Goal: Transaction & Acquisition: Purchase product/service

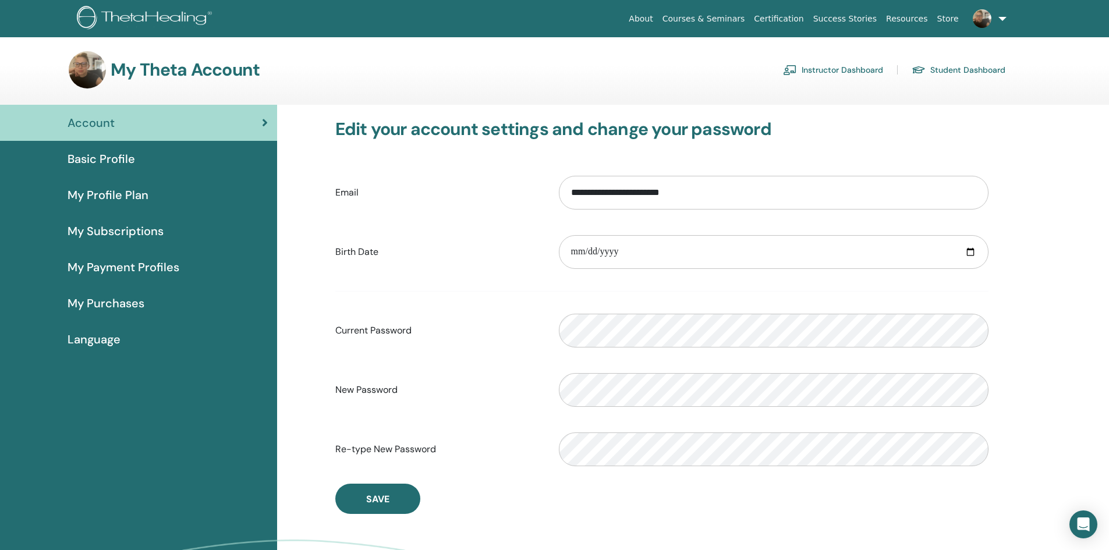
click at [105, 160] on span "Basic Profile" at bounding box center [102, 158] width 68 height 17
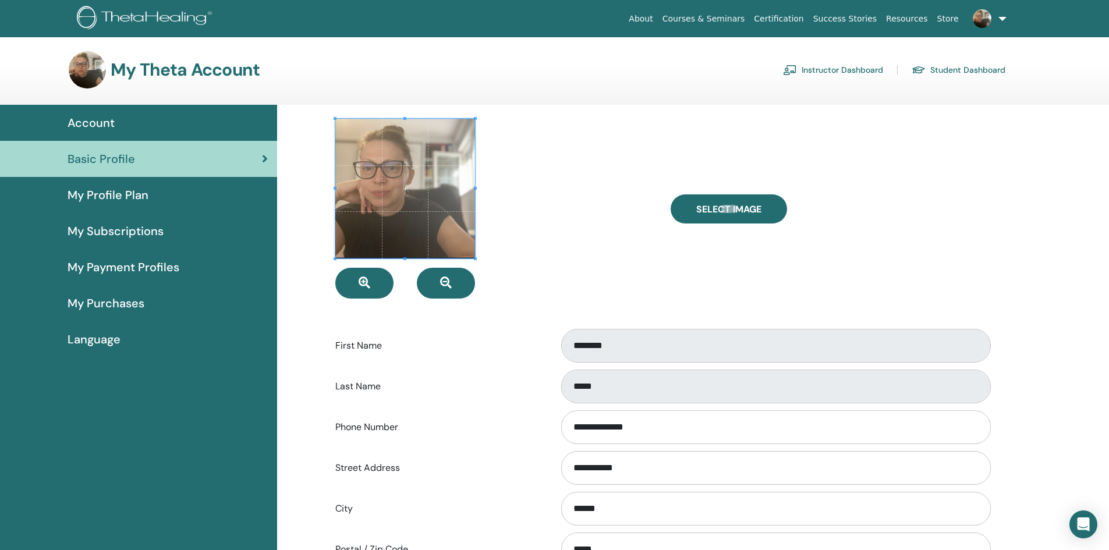
click at [71, 187] on span "My Profile Plan" at bounding box center [108, 194] width 81 height 17
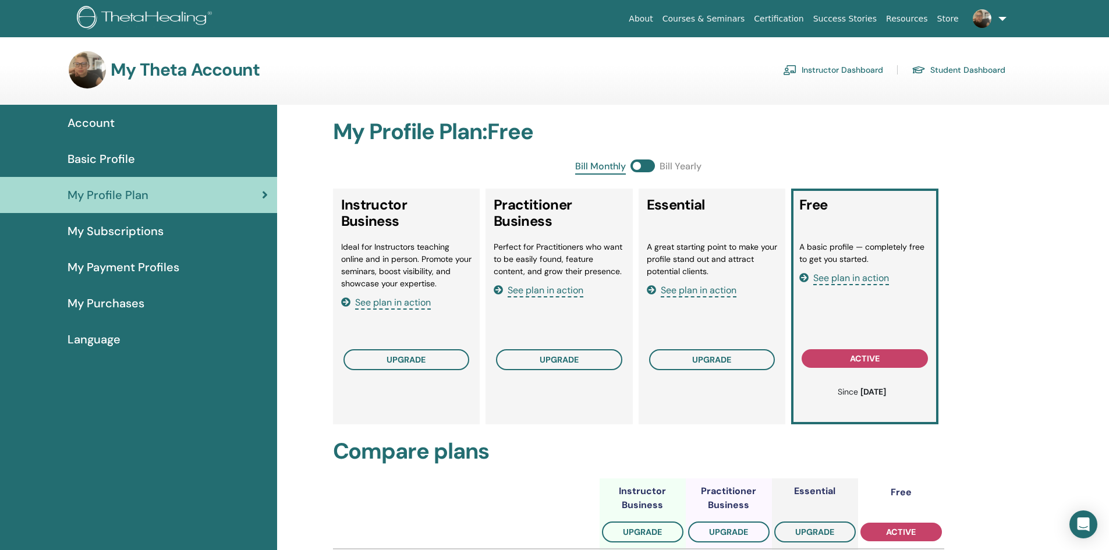
click at [990, 20] on img at bounding box center [982, 18] width 19 height 19
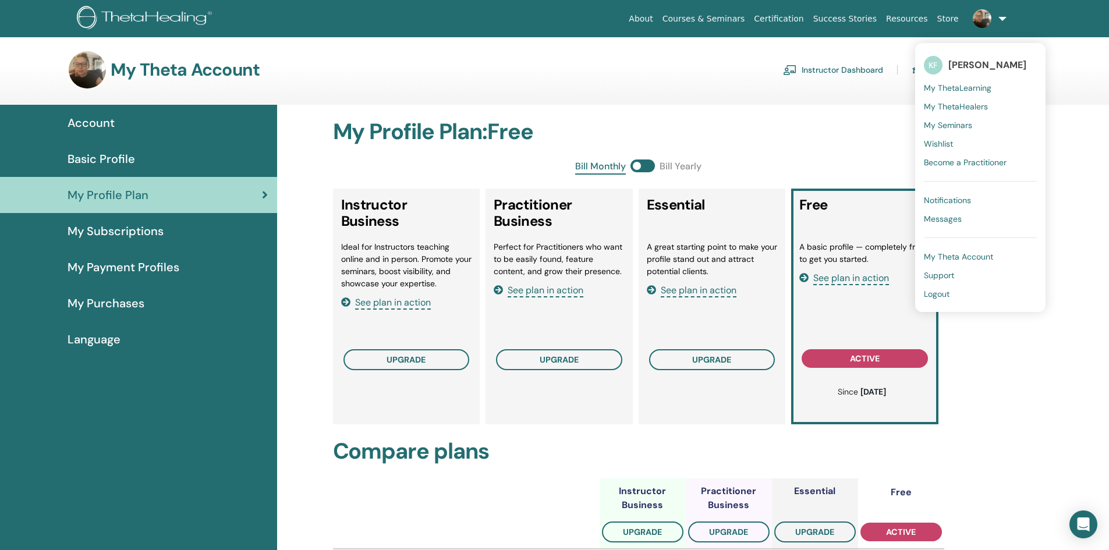
click at [970, 102] on span "My ThetaHealers" at bounding box center [956, 106] width 64 height 10
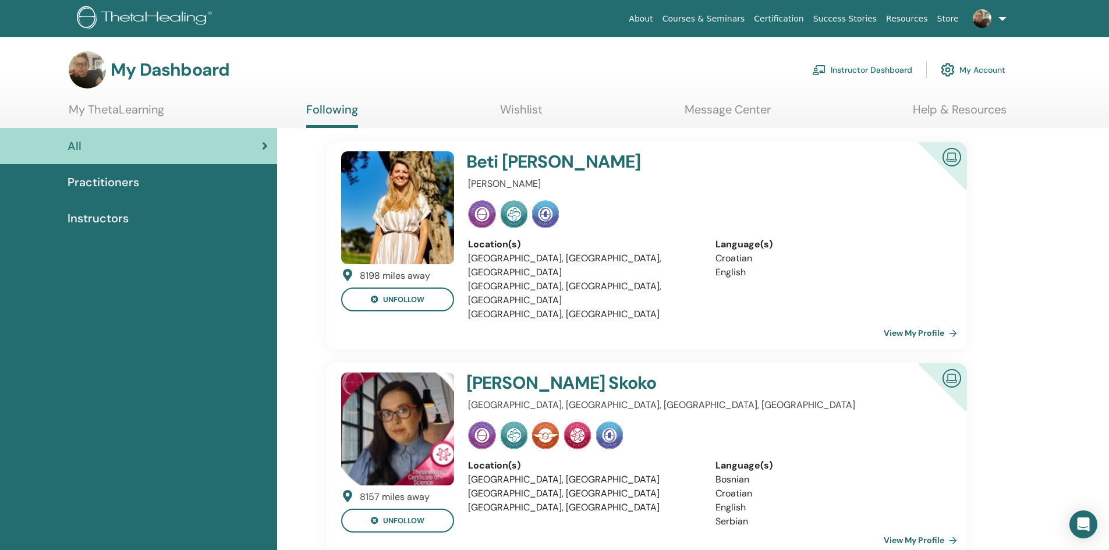
click at [885, 73] on link "Instructor Dashboard" at bounding box center [862, 70] width 100 height 26
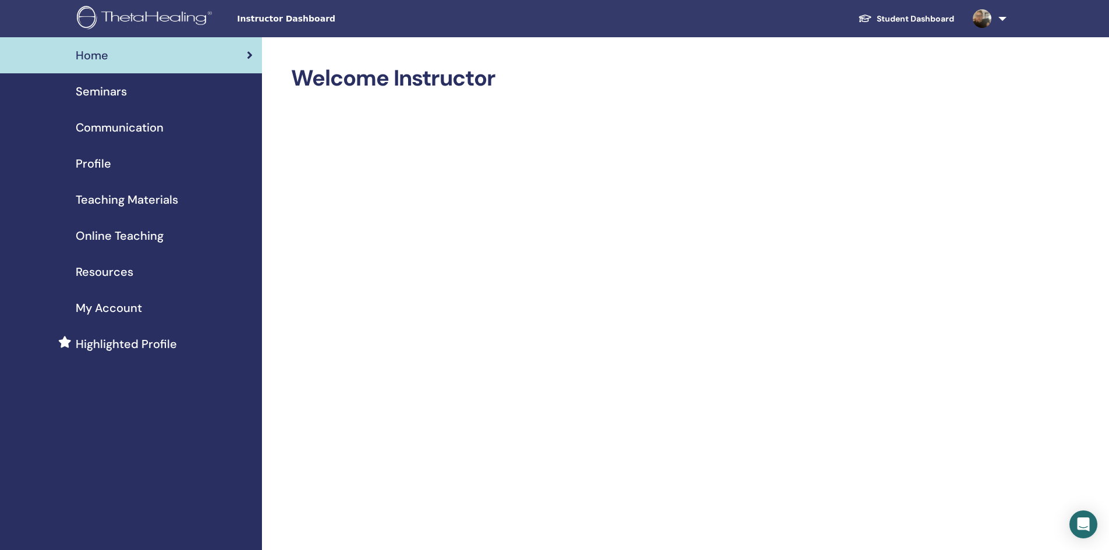
click at [110, 170] on div "Profile" at bounding box center [130, 163] width 243 height 17
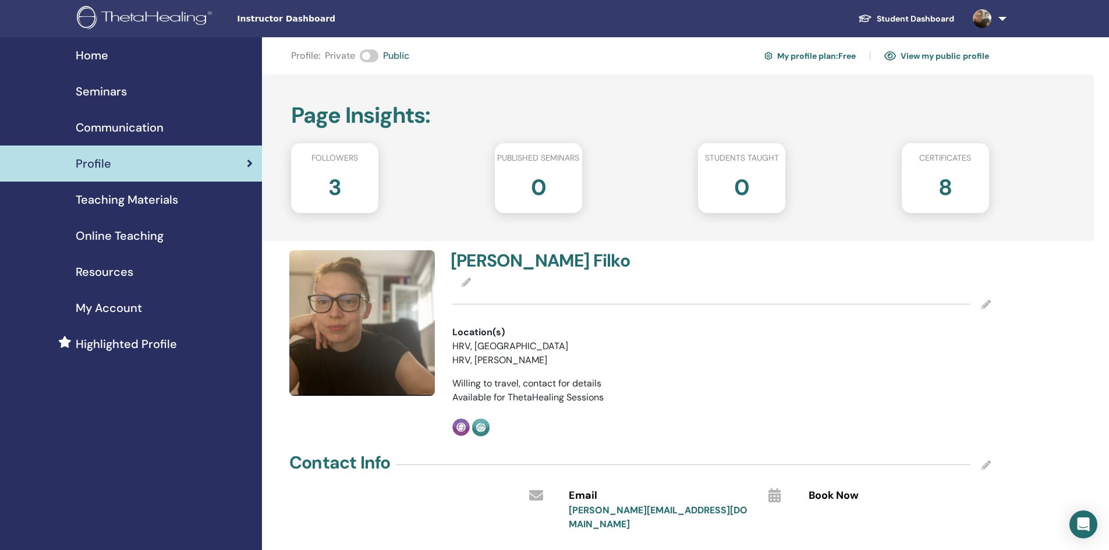
click at [794, 52] on link "My profile plan : Free" at bounding box center [809, 56] width 91 height 19
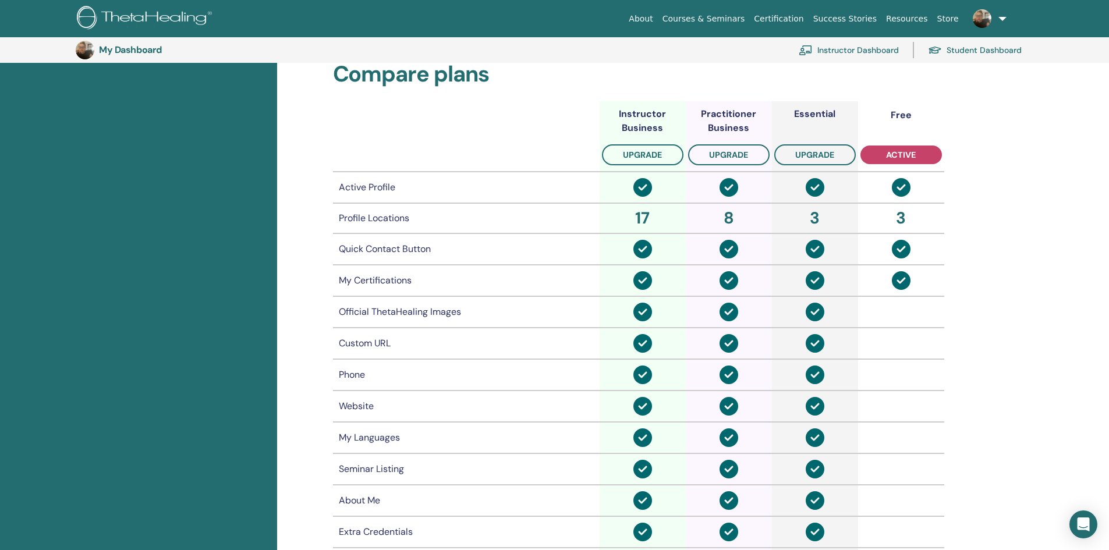
scroll to position [375, 0]
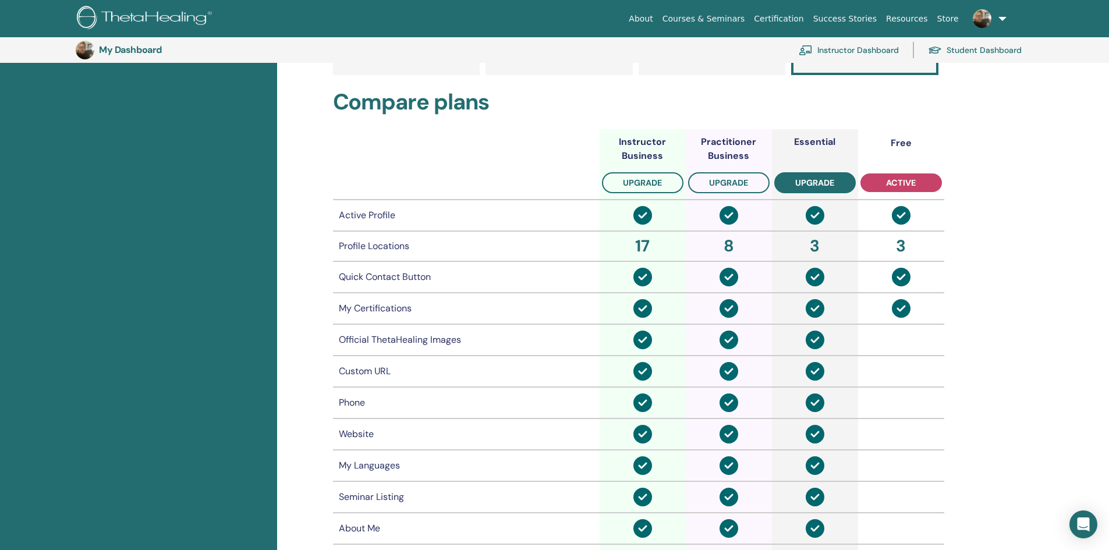
click at [818, 180] on span "upgrade" at bounding box center [814, 182] width 39 height 9
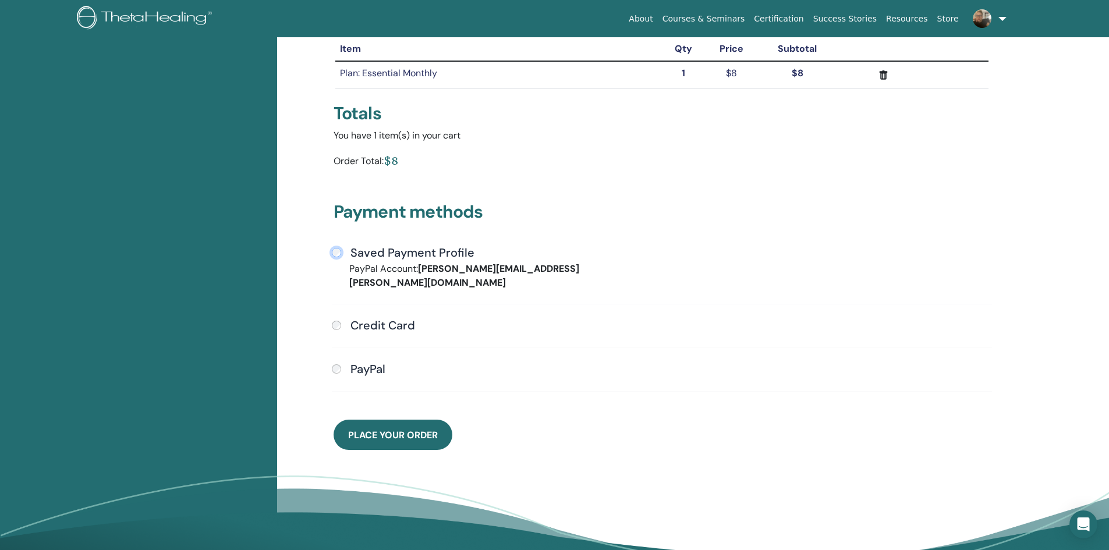
scroll to position [258, 0]
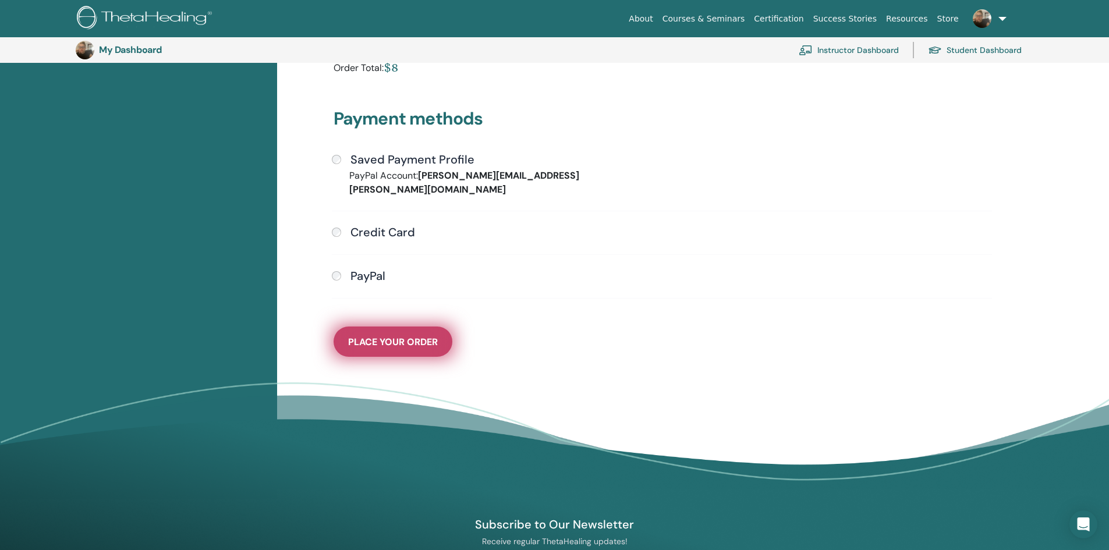
click at [404, 336] on span "Place Your Order" at bounding box center [393, 342] width 90 height 12
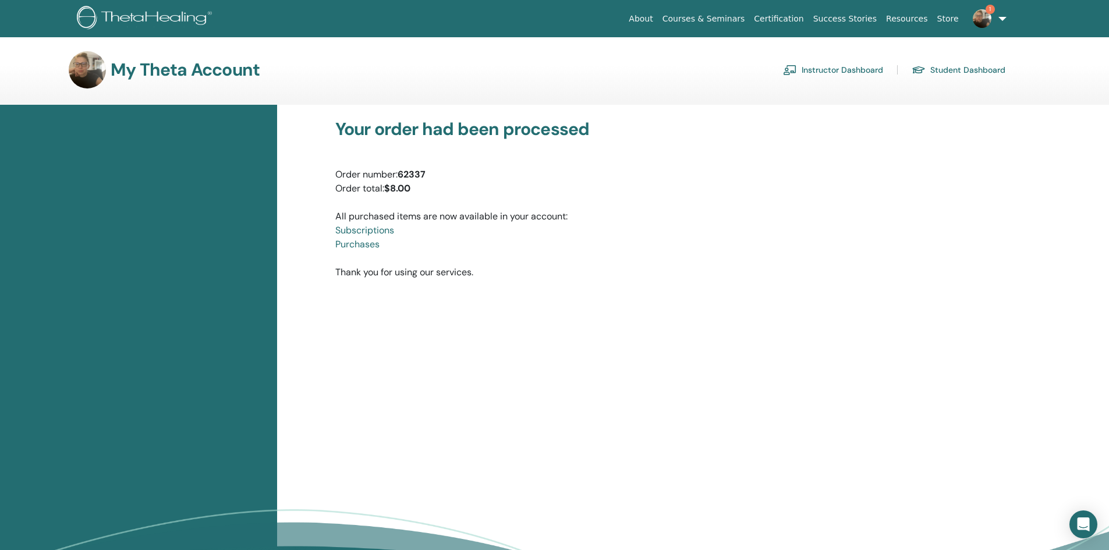
click at [855, 69] on link "Instructor Dashboard" at bounding box center [833, 70] width 100 height 19
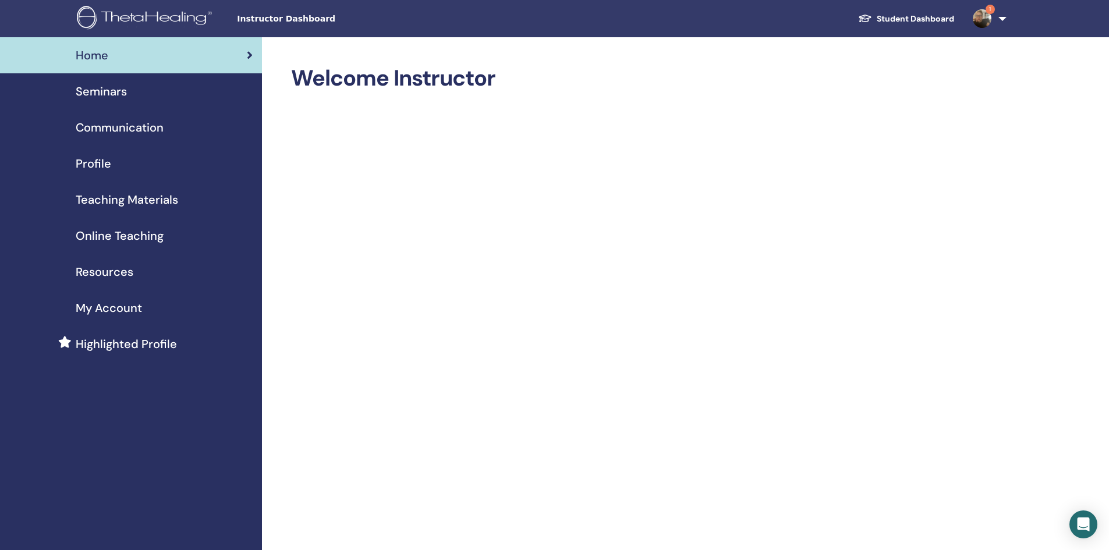
click at [109, 162] on span "Profile" at bounding box center [94, 163] width 36 height 17
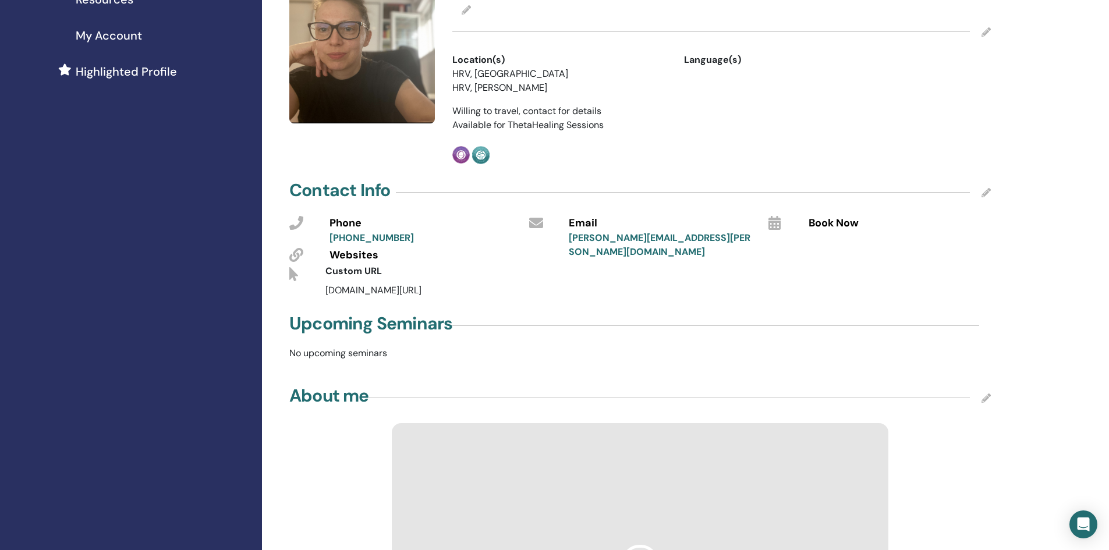
scroll to position [233, 0]
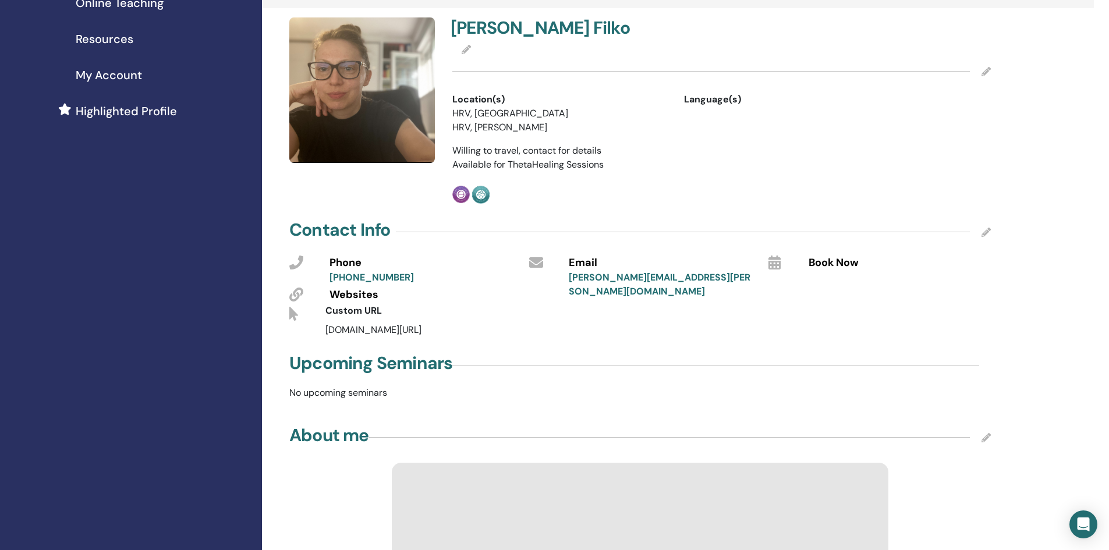
click at [715, 101] on div "Language(s)" at bounding box center [791, 100] width 214 height 14
click at [986, 68] on icon at bounding box center [985, 71] width 9 height 9
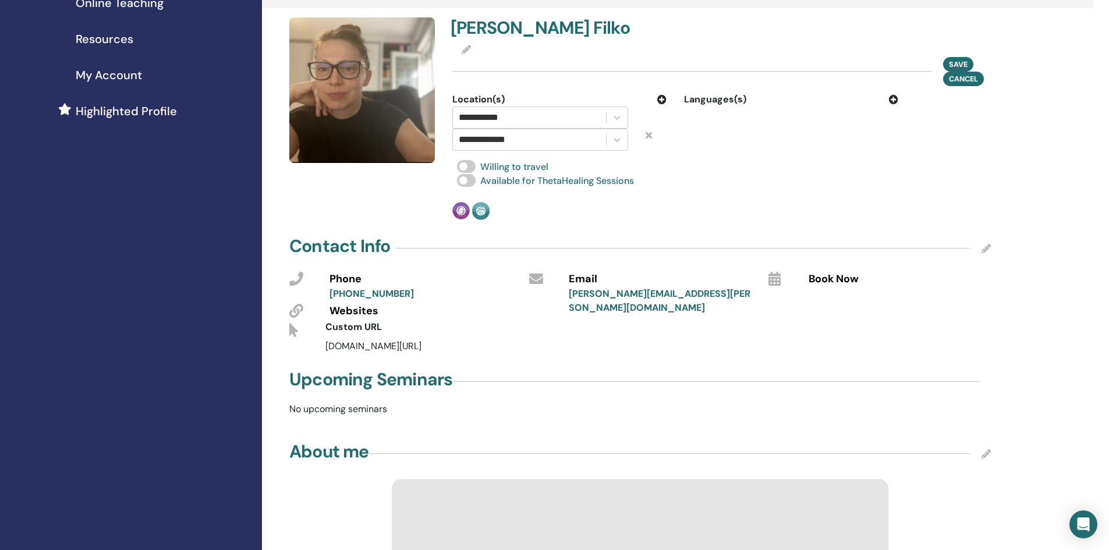
click at [667, 100] on div "**********" at bounding box center [560, 122] width 232 height 58
click at [894, 99] on icon at bounding box center [893, 99] width 9 height 9
click at [753, 121] on div at bounding box center [760, 117] width 141 height 16
type input "*"
type input "****"
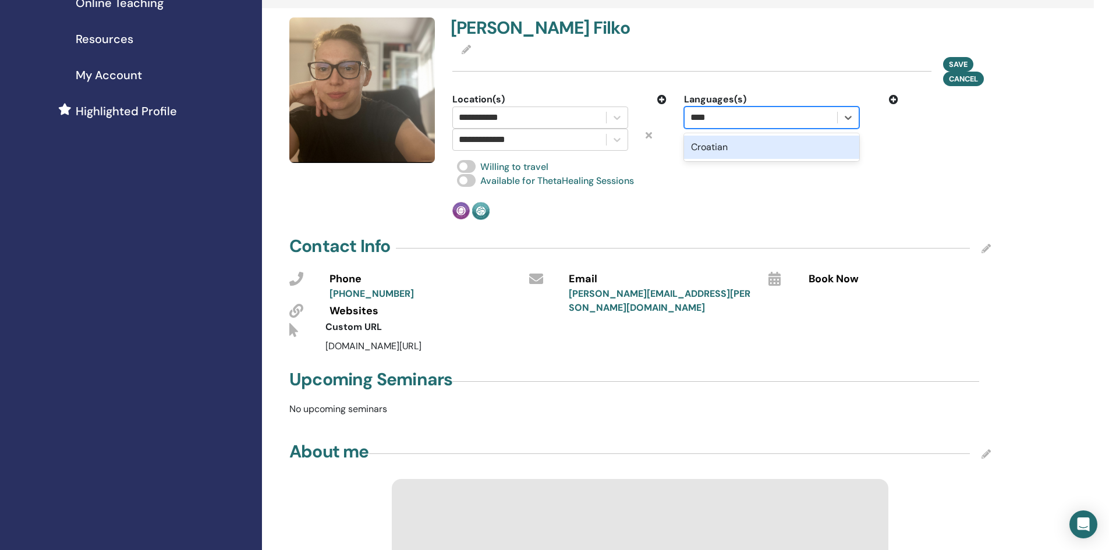
click at [775, 159] on div "Croatian" at bounding box center [772, 147] width 176 height 28
click at [775, 153] on div "Croatian" at bounding box center [772, 147] width 176 height 23
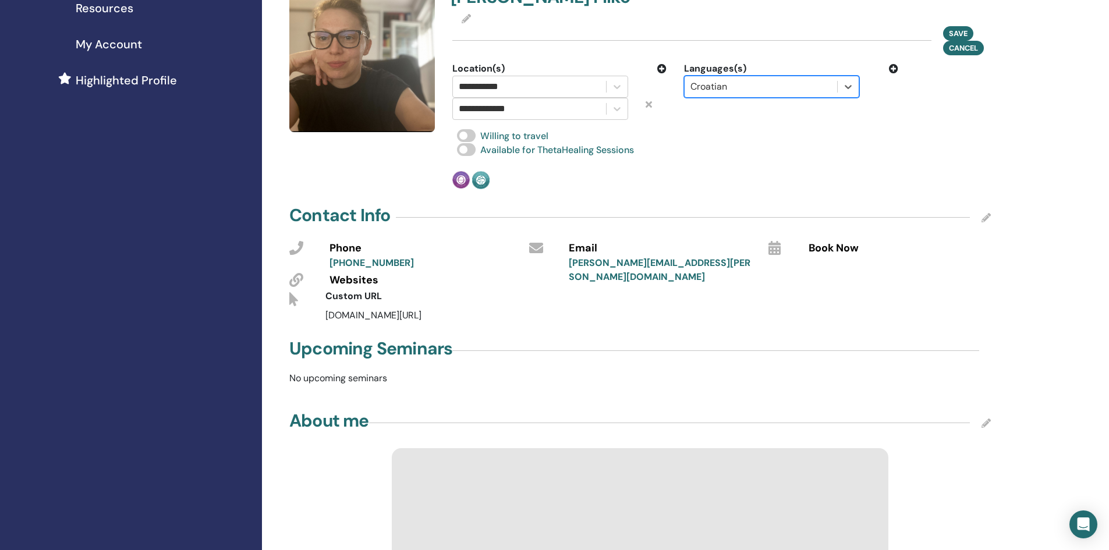
scroll to position [291, 0]
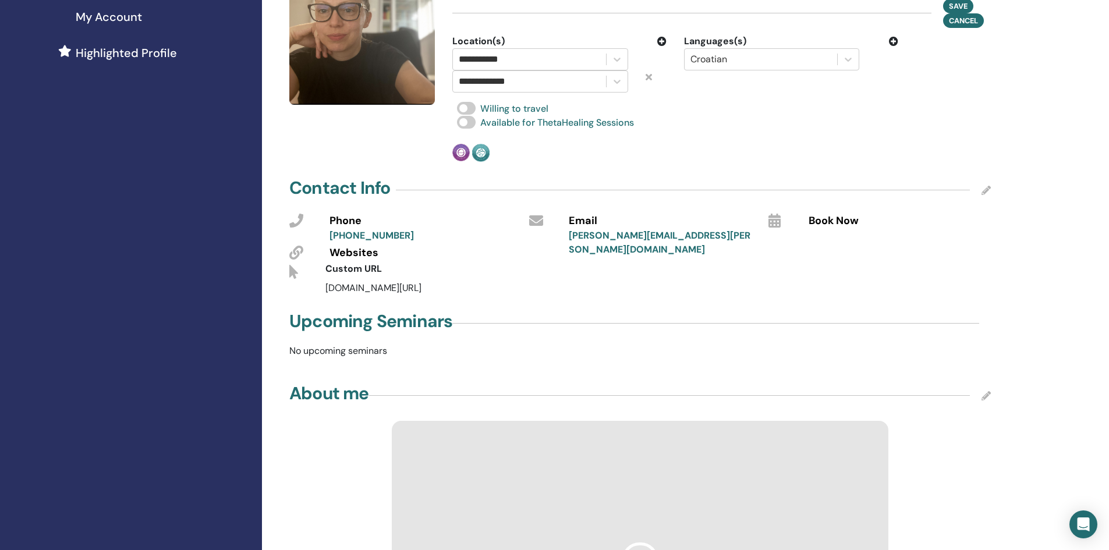
click at [438, 288] on div "thetahealing.com/" at bounding box center [616, 288] width 599 height 14
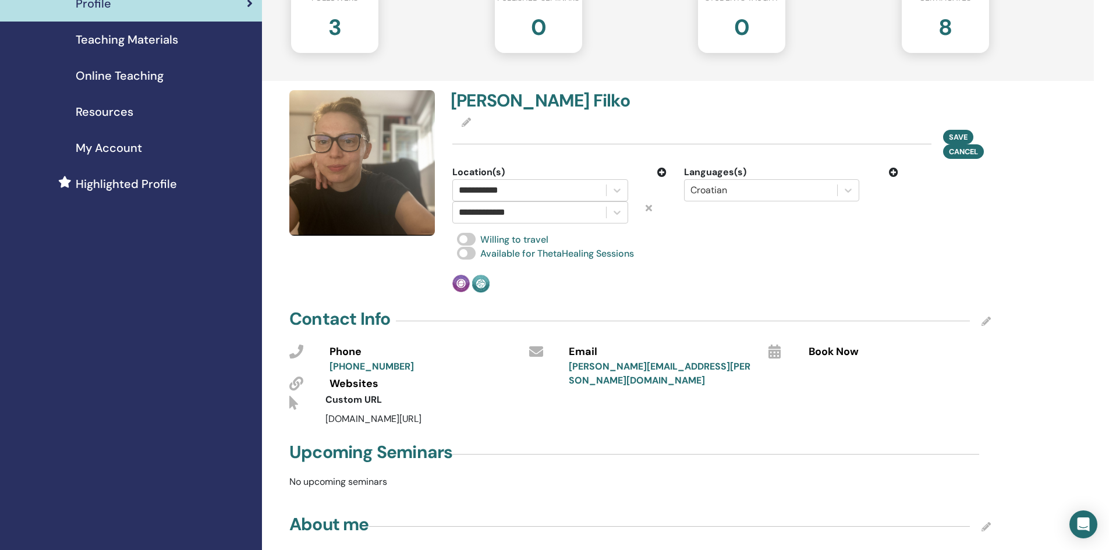
scroll to position [175, 0]
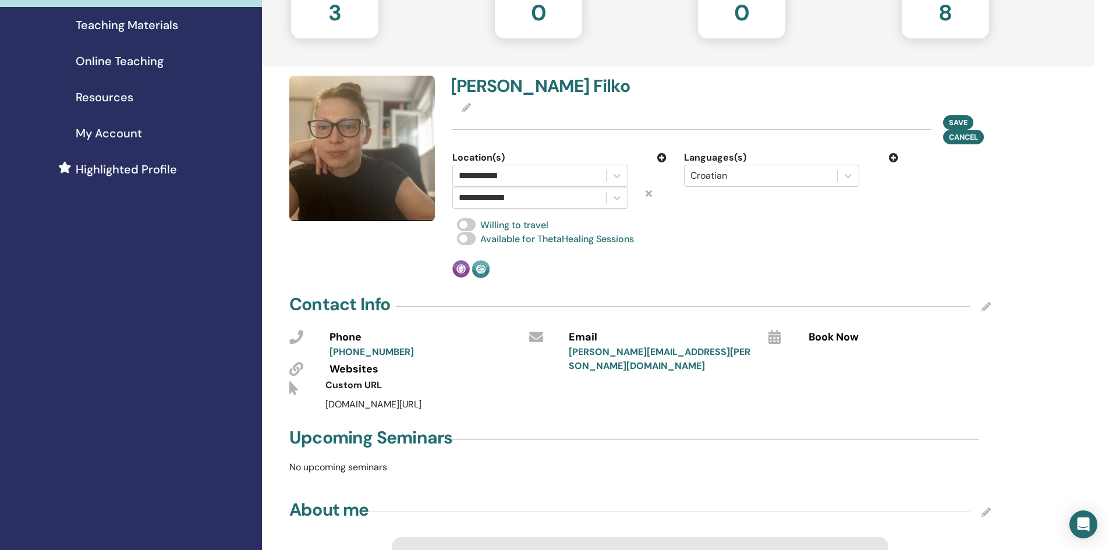
click at [377, 403] on span "thetahealing.com/" at bounding box center [373, 404] width 96 height 12
click at [419, 403] on div "thetahealing.com/" at bounding box center [616, 405] width 599 height 14
drag, startPoint x: 374, startPoint y: 402, endPoint x: 346, endPoint y: 403, distance: 28.0
click at [371, 403] on span "thetahealing.com/" at bounding box center [373, 404] width 96 height 12
drag, startPoint x: 327, startPoint y: 403, endPoint x: 476, endPoint y: 399, distance: 149.7
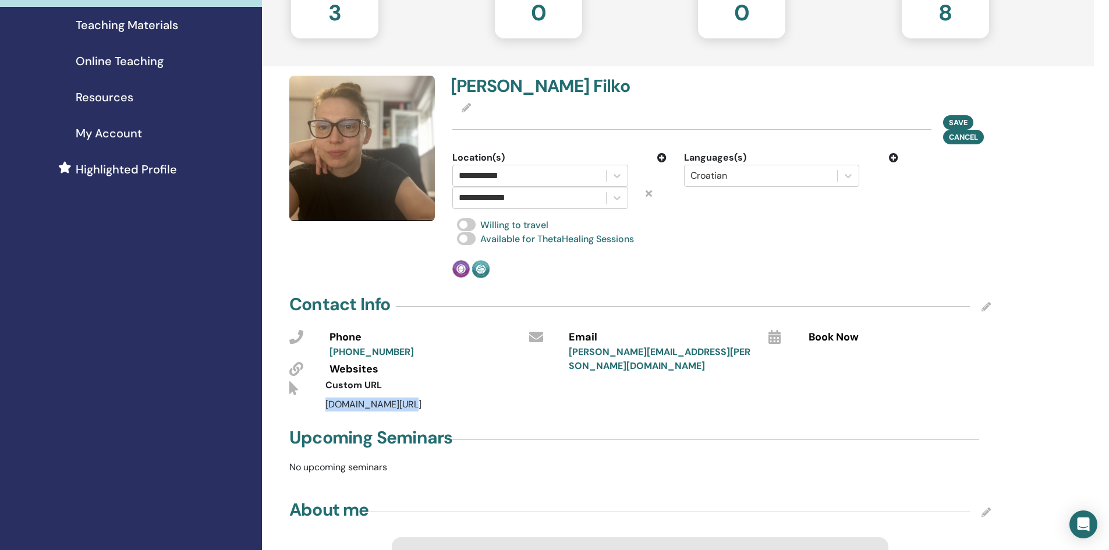
click at [476, 399] on div "thetahealing.com/" at bounding box center [616, 405] width 599 height 14
click at [491, 411] on div "thetahealing.com/" at bounding box center [616, 405] width 599 height 14
click at [401, 398] on div "thetahealing.com/" at bounding box center [616, 405] width 599 height 14
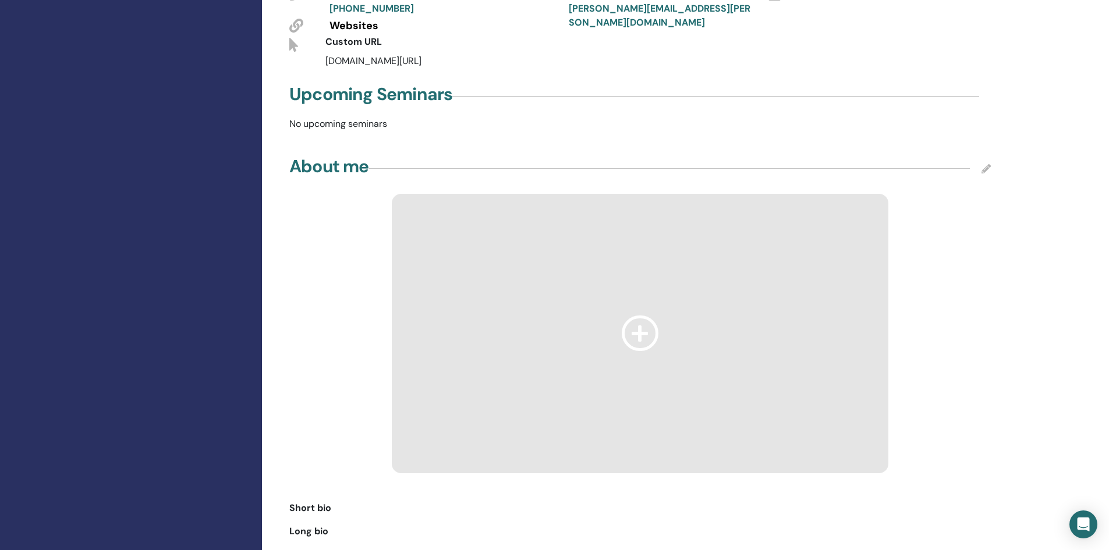
scroll to position [524, 0]
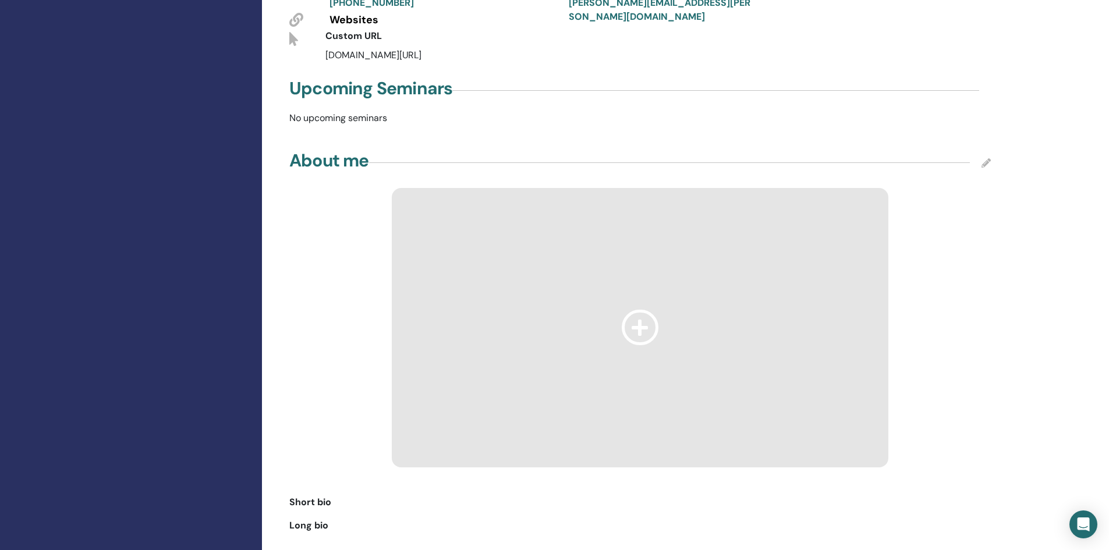
click at [955, 264] on div at bounding box center [639, 327] width 701 height 279
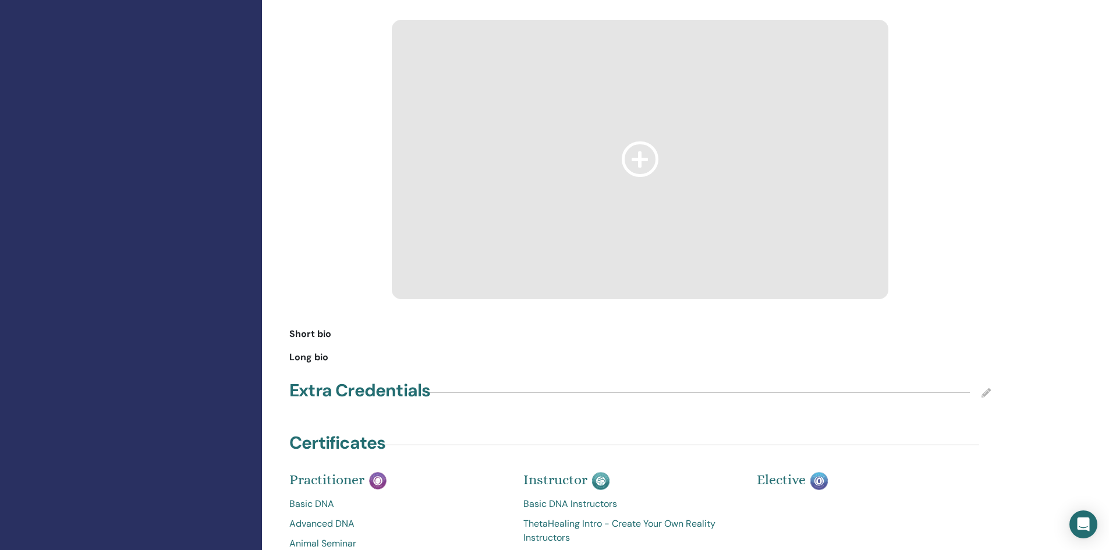
scroll to position [757, 0]
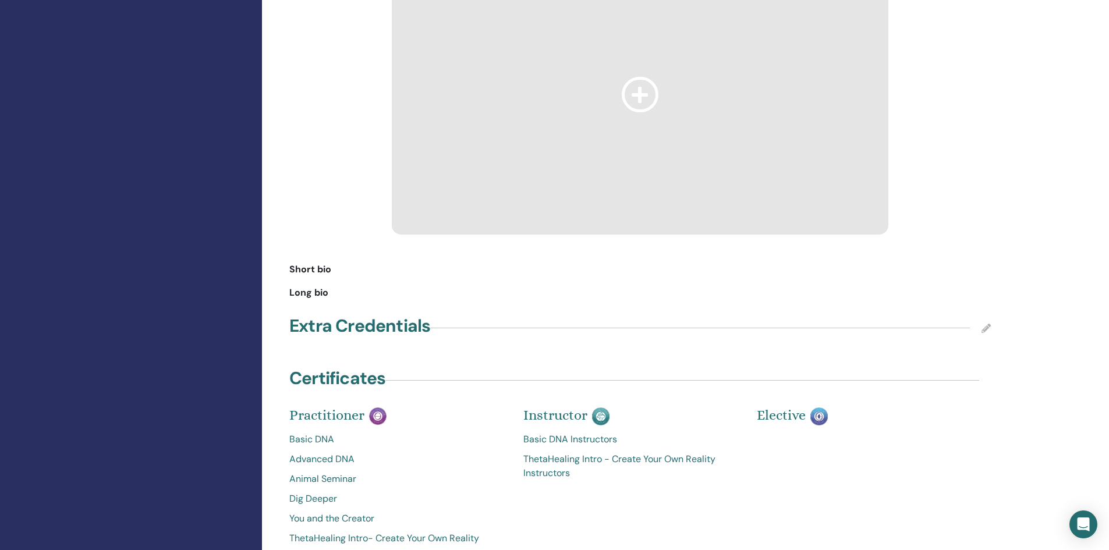
click at [310, 270] on span "Short bio" at bounding box center [310, 270] width 42 height 14
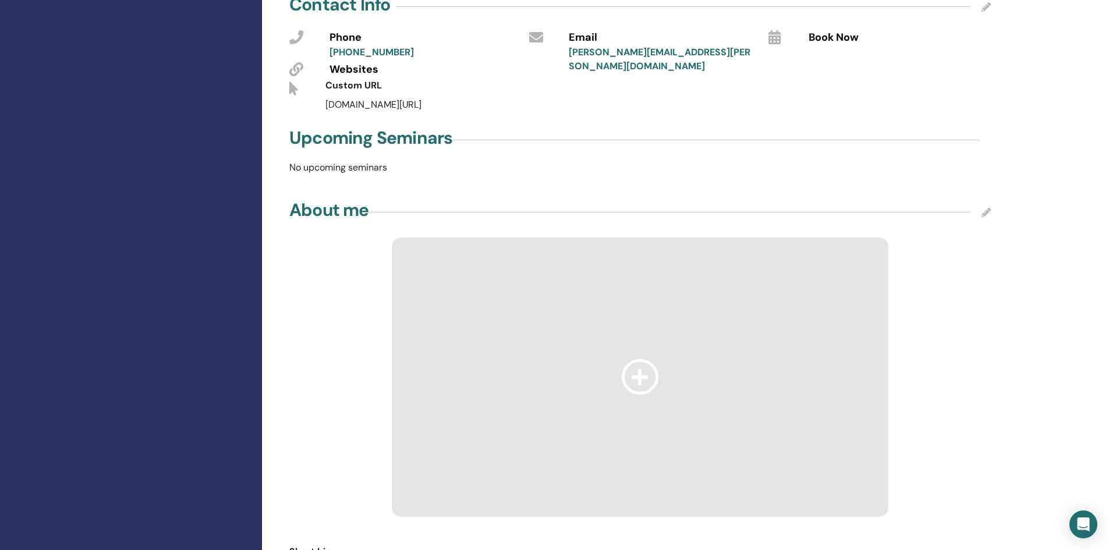
scroll to position [466, 0]
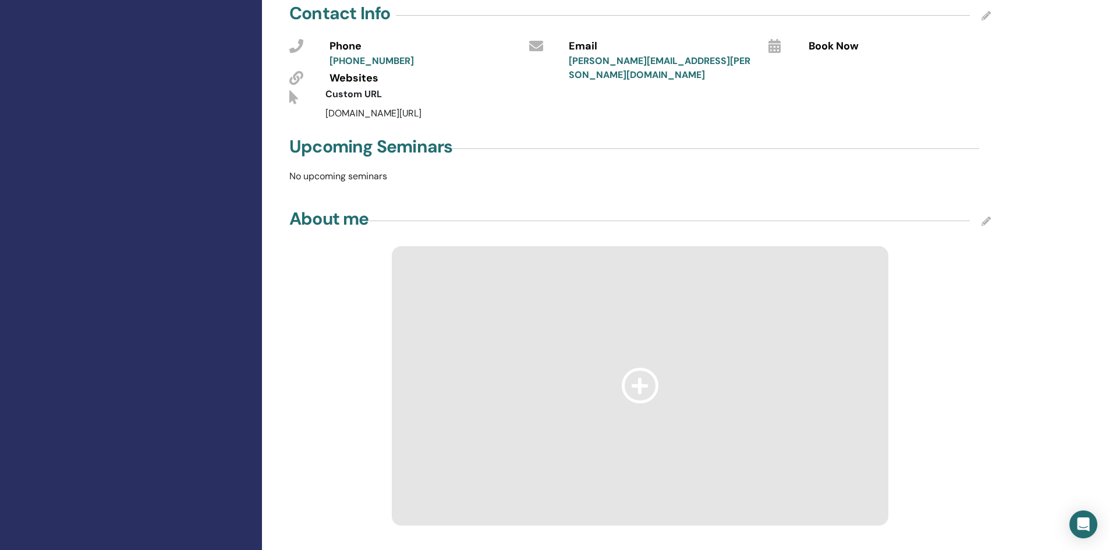
click at [986, 222] on icon at bounding box center [985, 221] width 9 height 9
click at [952, 211] on span "Save" at bounding box center [950, 214] width 19 height 12
click at [644, 384] on icon at bounding box center [640, 386] width 37 height 36
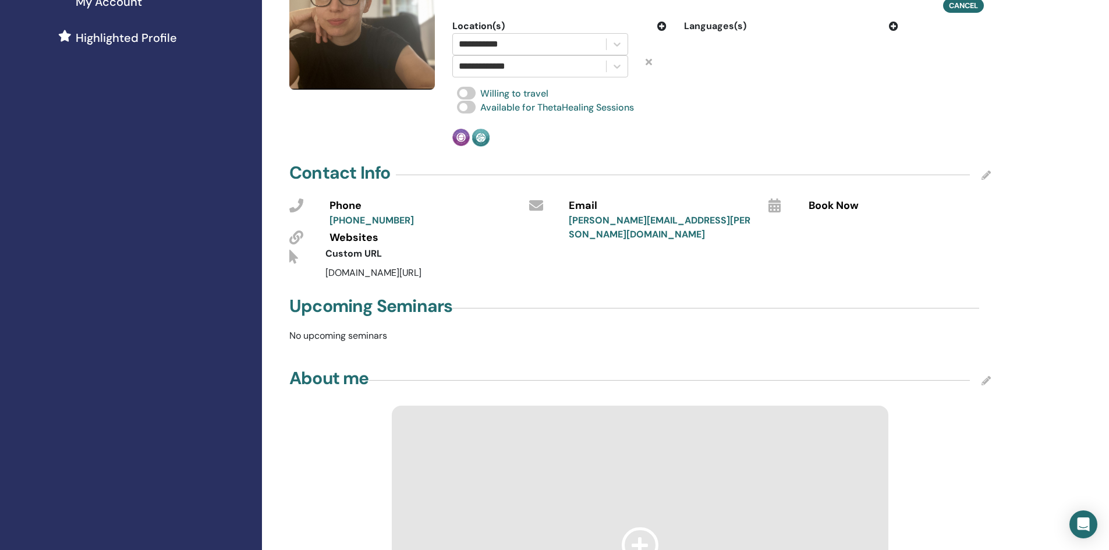
scroll to position [175, 0]
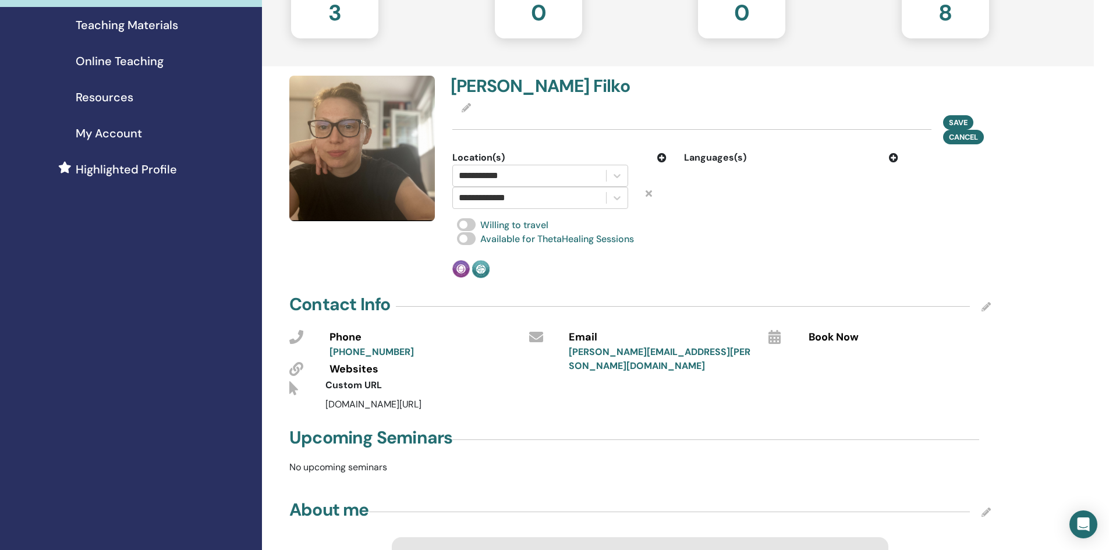
click at [892, 154] on icon at bounding box center [893, 157] width 9 height 9
click at [732, 179] on div at bounding box center [760, 176] width 141 height 16
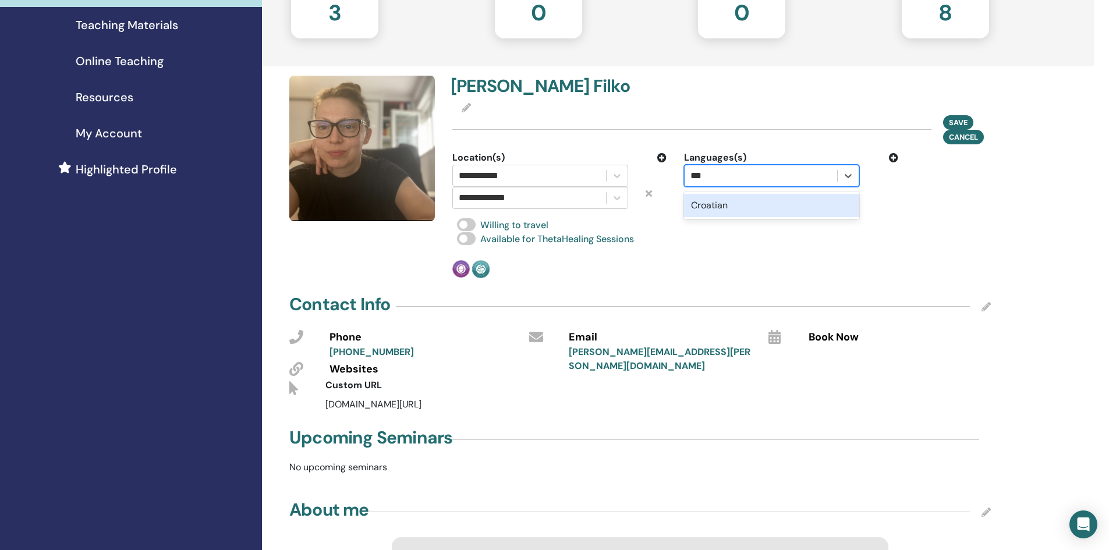
type input "****"
click at [748, 207] on div "Croatian" at bounding box center [772, 205] width 176 height 23
click at [965, 119] on span "Save" at bounding box center [958, 122] width 19 height 12
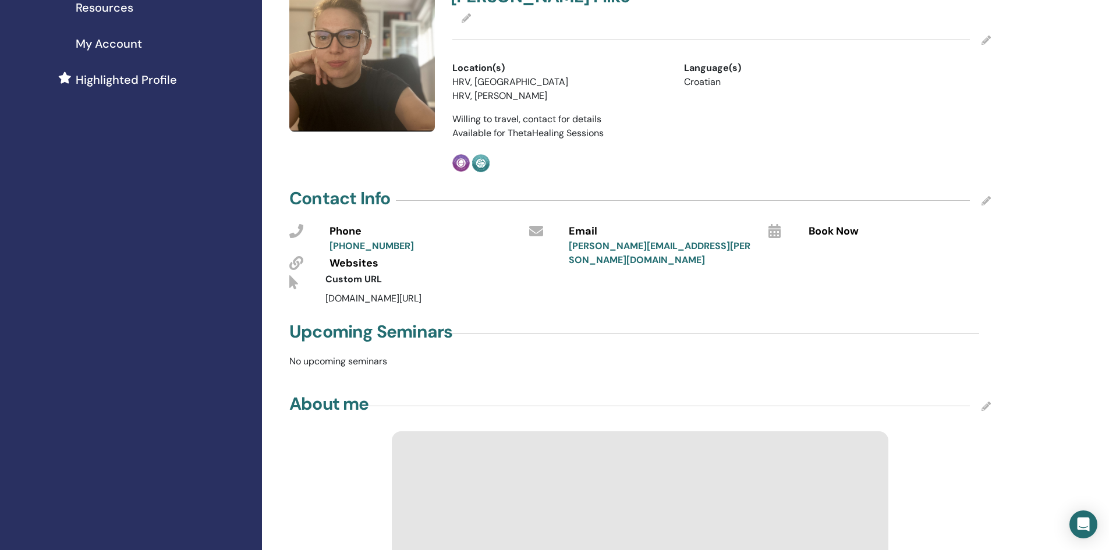
scroll to position [291, 0]
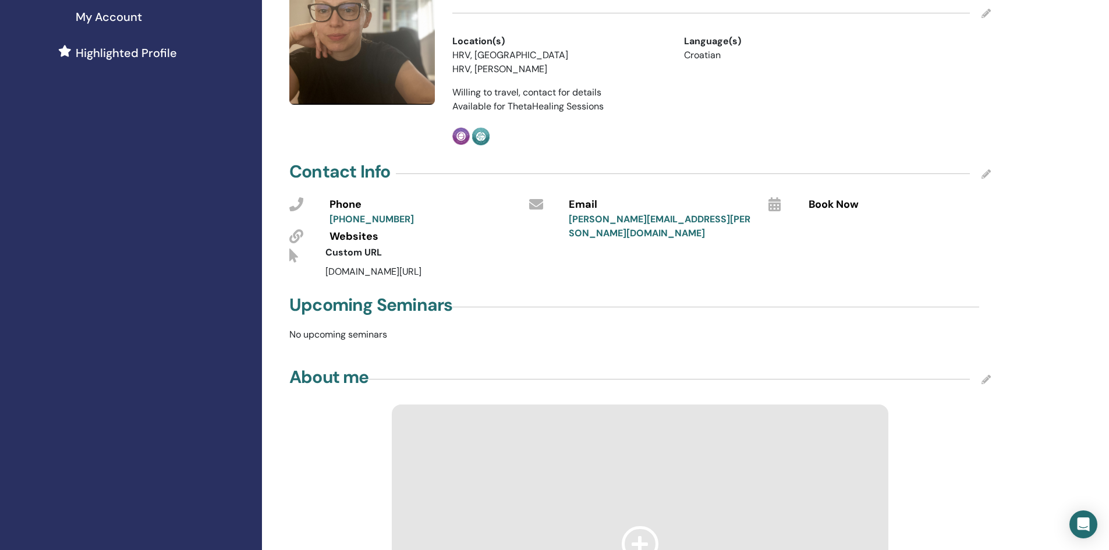
click at [985, 172] on icon at bounding box center [985, 173] width 9 height 9
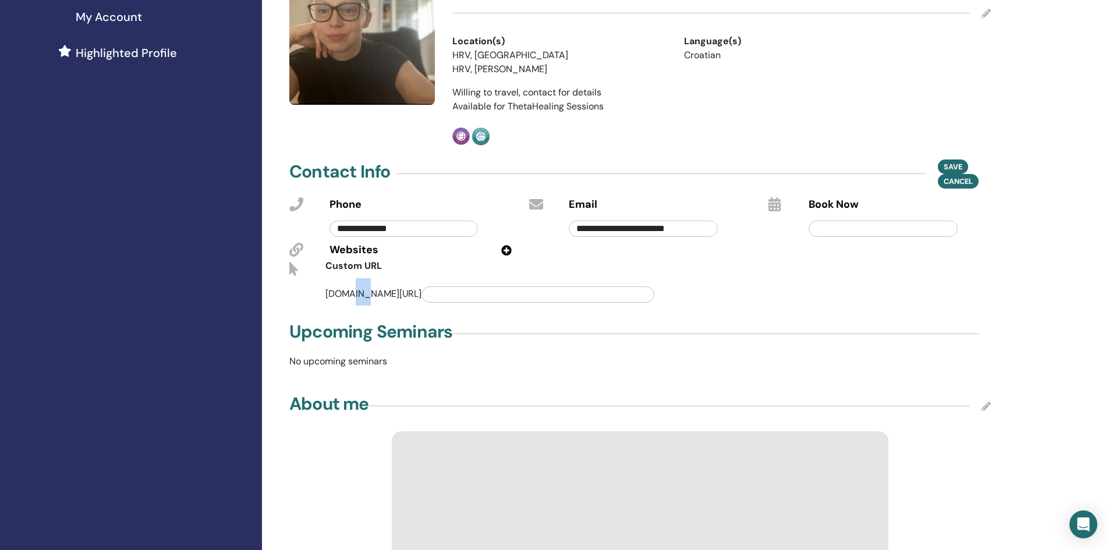
drag, startPoint x: 350, startPoint y: 295, endPoint x: 375, endPoint y: 295, distance: 25.0
click at [374, 295] on span "thetahealing.com/" at bounding box center [492, 294] width 334 height 12
click at [462, 295] on input "text" at bounding box center [537, 294] width 233 height 16
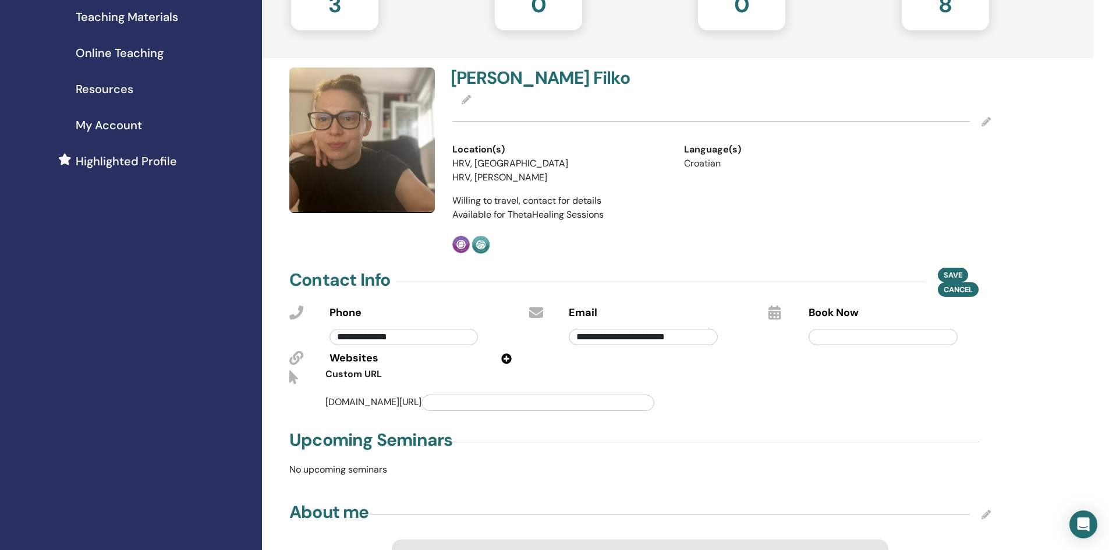
scroll to position [233, 0]
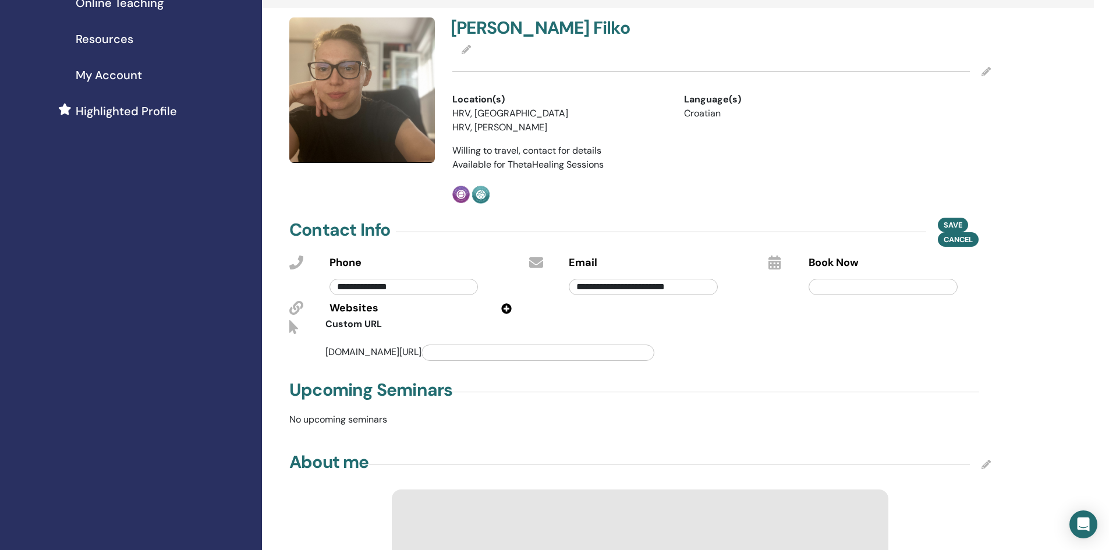
click at [731, 359] on div "thetahealing.com/" at bounding box center [616, 349] width 582 height 27
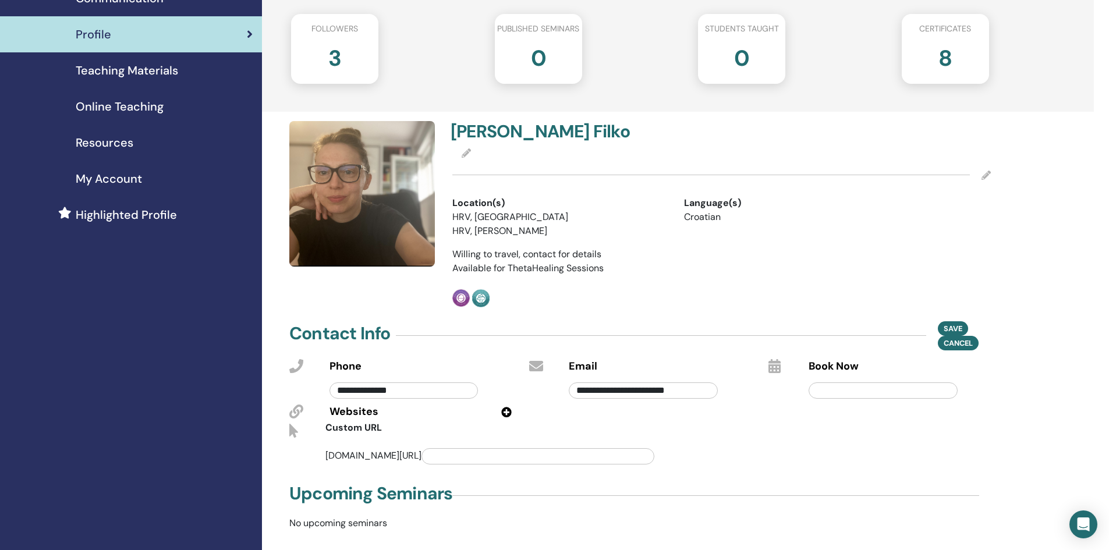
scroll to position [116, 0]
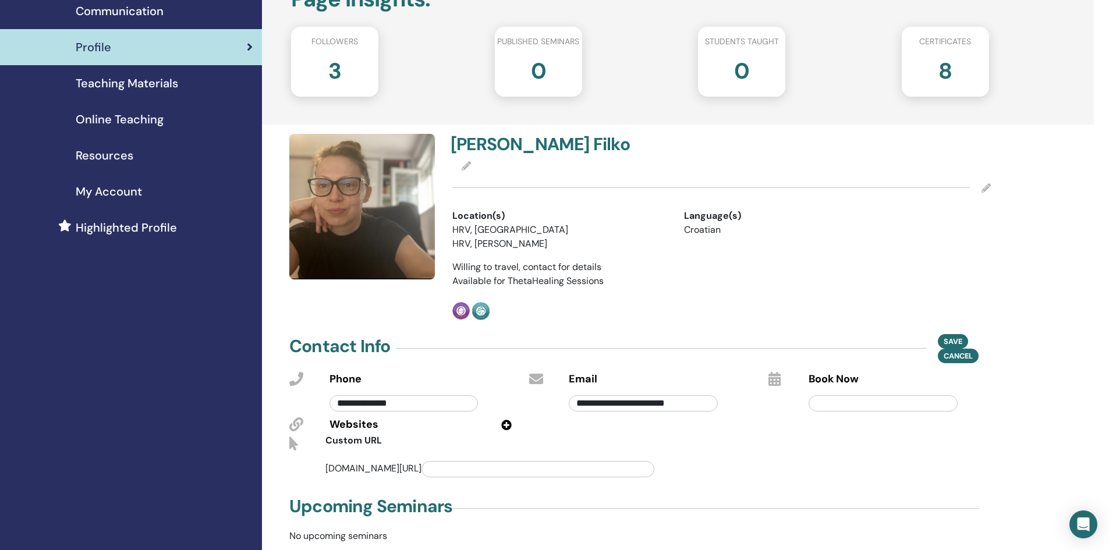
click at [421, 470] on input "text" at bounding box center [537, 469] width 233 height 16
paste input "**********"
type input "**********"
click at [701, 474] on div "**********" at bounding box center [616, 466] width 582 height 27
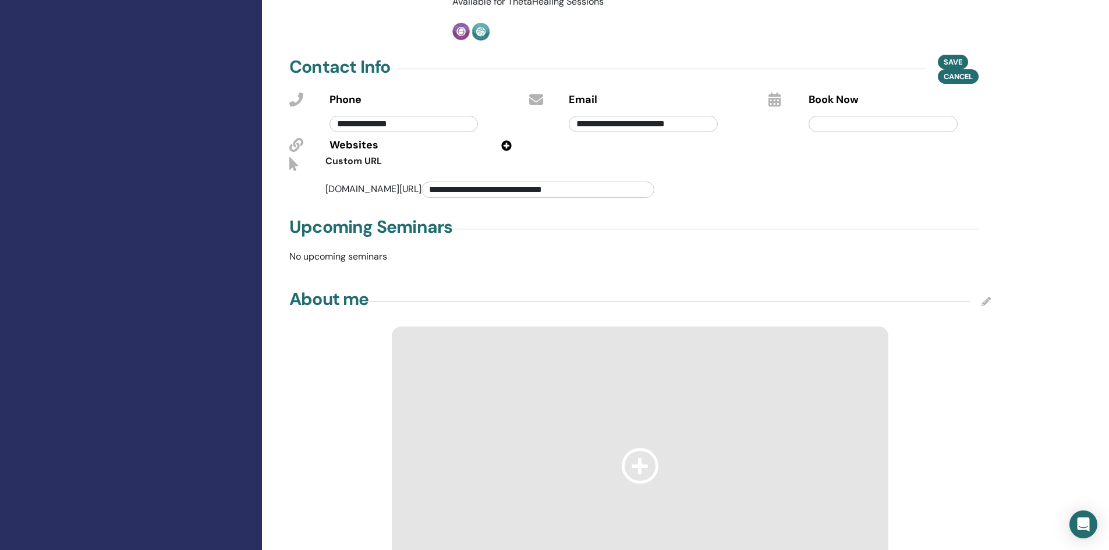
scroll to position [349, 0]
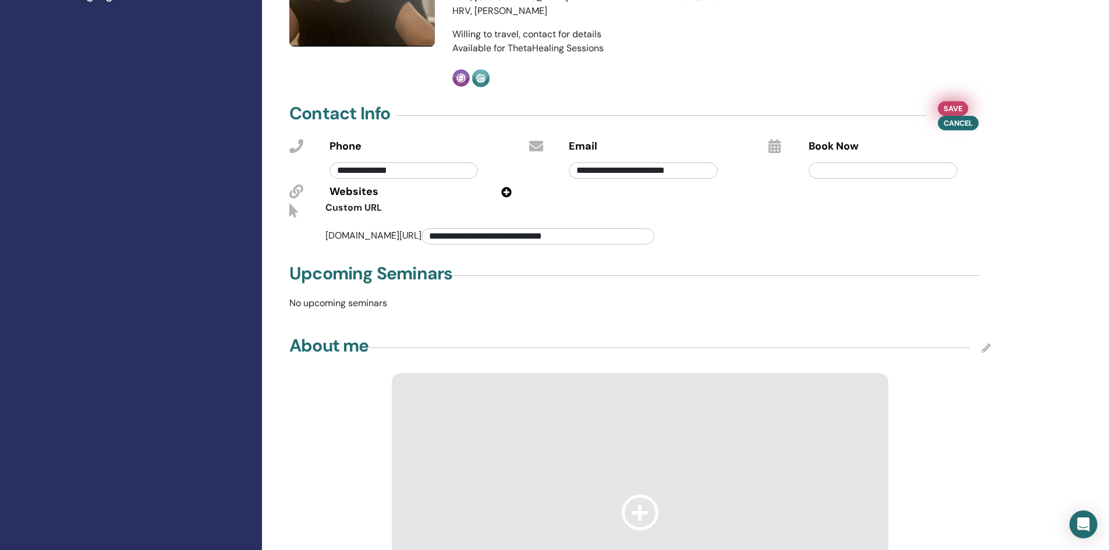
click at [950, 107] on span "Save" at bounding box center [953, 108] width 19 height 12
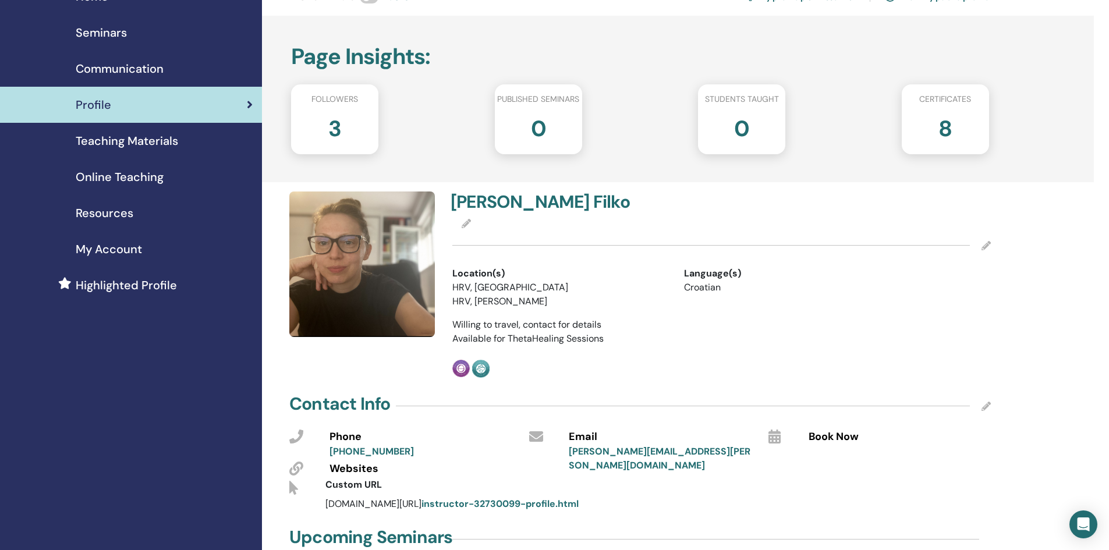
scroll to position [58, 0]
click at [983, 405] on icon at bounding box center [985, 406] width 9 height 9
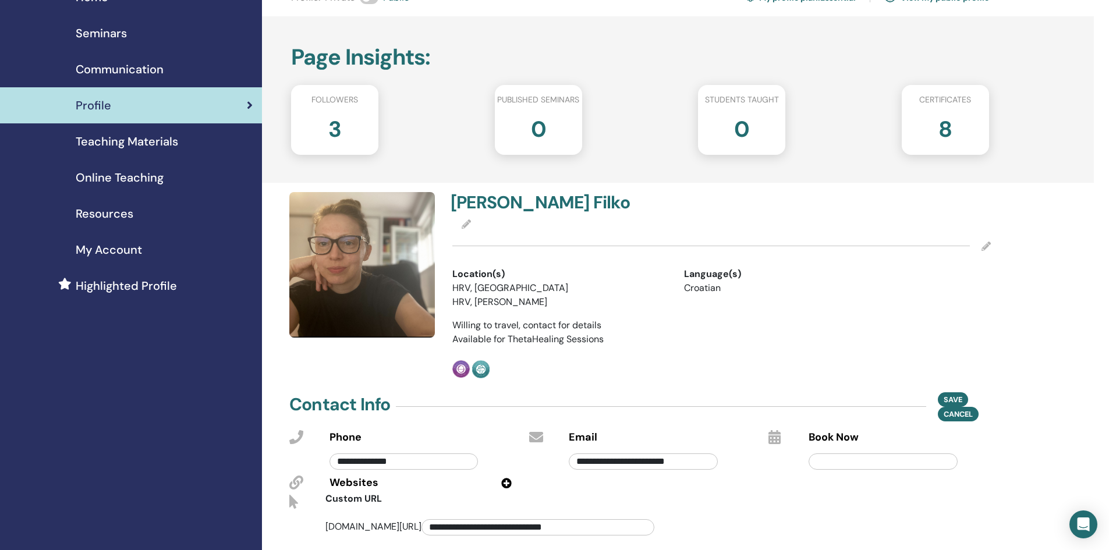
scroll to position [175, 0]
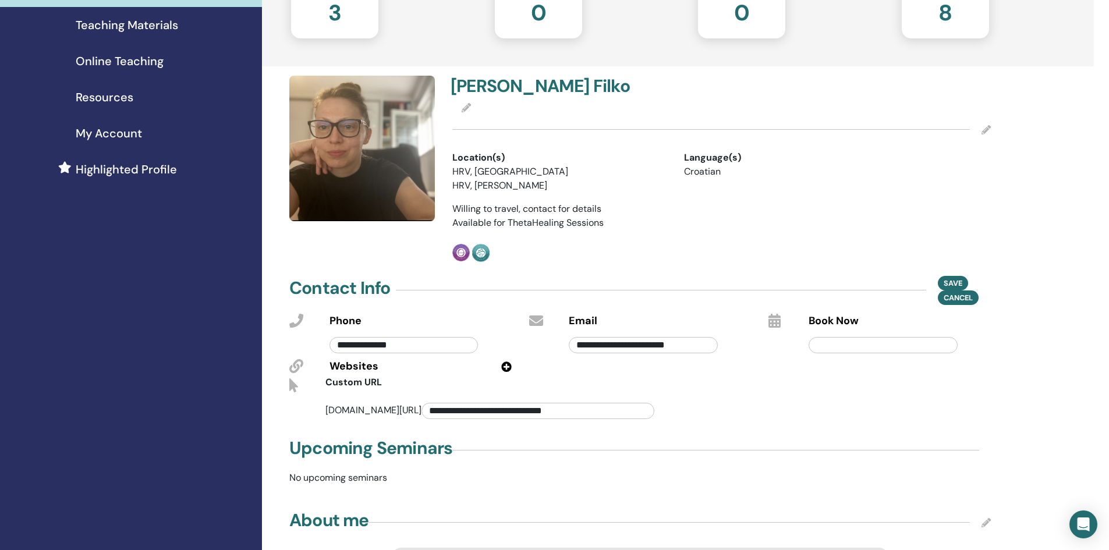
click at [356, 385] on span "Custom URL" at bounding box center [353, 382] width 56 height 12
drag, startPoint x: 328, startPoint y: 380, endPoint x: 413, endPoint y: 378, distance: 84.4
click at [413, 378] on div "Custom URL" at bounding box center [496, 384] width 359 height 19
click at [505, 368] on icon at bounding box center [506, 367] width 10 height 10
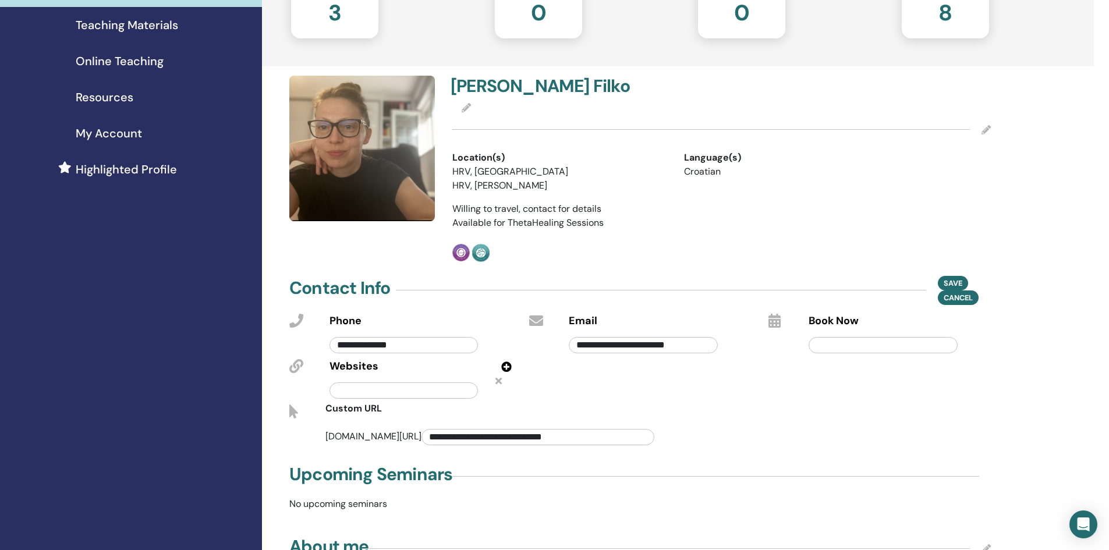
click at [417, 391] on input "text" at bounding box center [403, 390] width 149 height 16
click at [635, 377] on div "**********" at bounding box center [640, 356] width 240 height 91
click at [944, 281] on span "Save" at bounding box center [953, 283] width 19 height 12
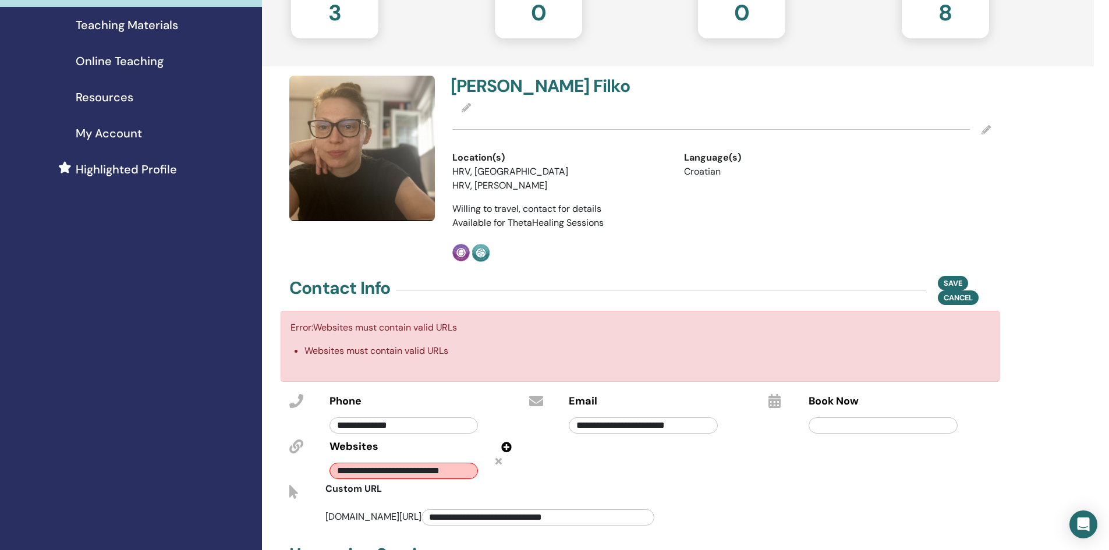
drag, startPoint x: 338, startPoint y: 472, endPoint x: 526, endPoint y: 473, distance: 188.0
click at [526, 473] on div "**********" at bounding box center [640, 459] width 719 height 137
paste input "*****"
type input "**********"
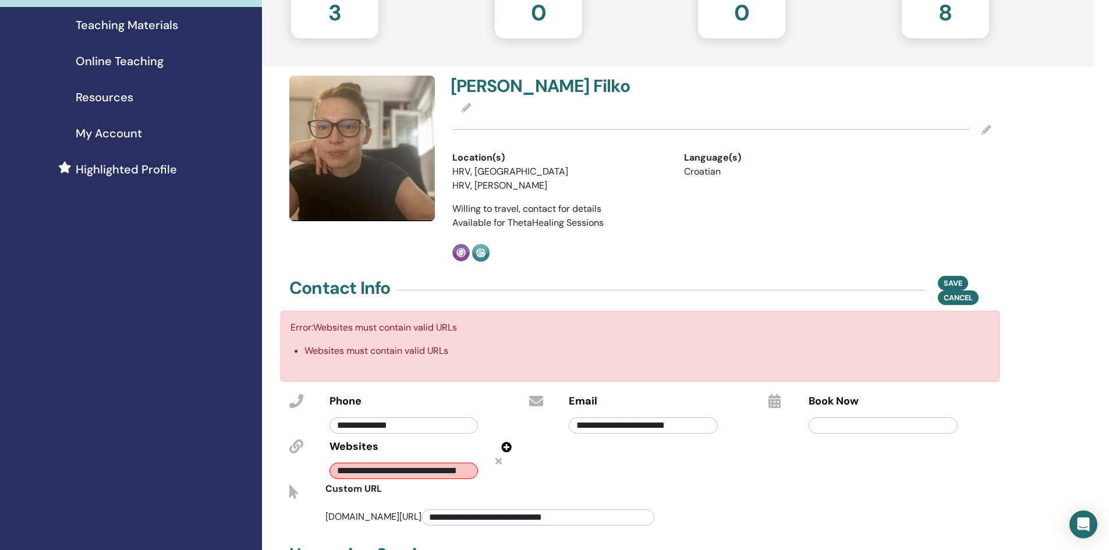
scroll to position [0, 0]
click at [550, 463] on div "**********" at bounding box center [640, 436] width 240 height 91
click at [956, 282] on span "Save" at bounding box center [953, 283] width 19 height 12
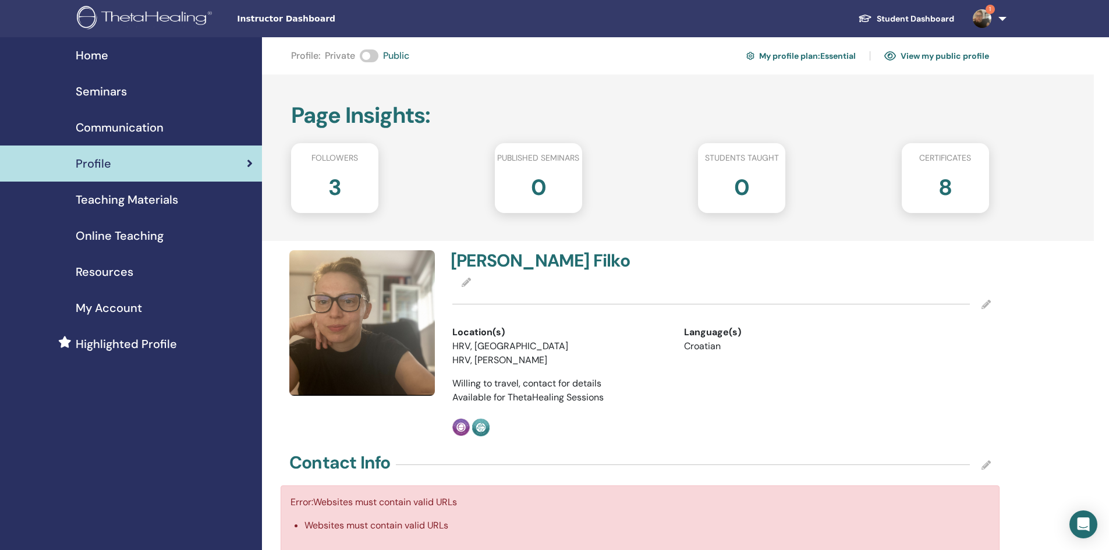
click at [955, 52] on link "View my public profile" at bounding box center [936, 56] width 105 height 19
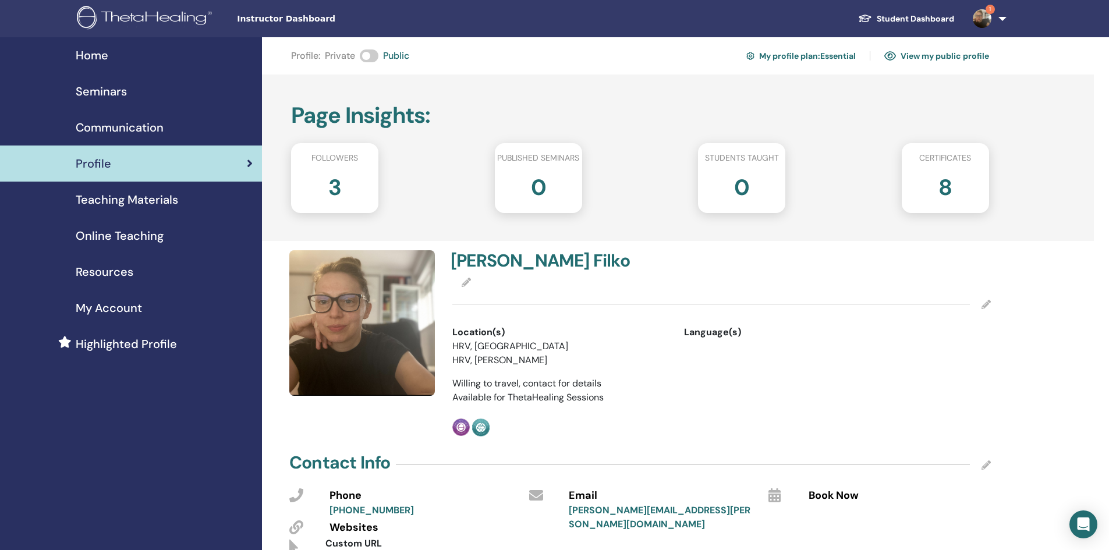
click at [97, 57] on span "Home" at bounding box center [92, 55] width 33 height 17
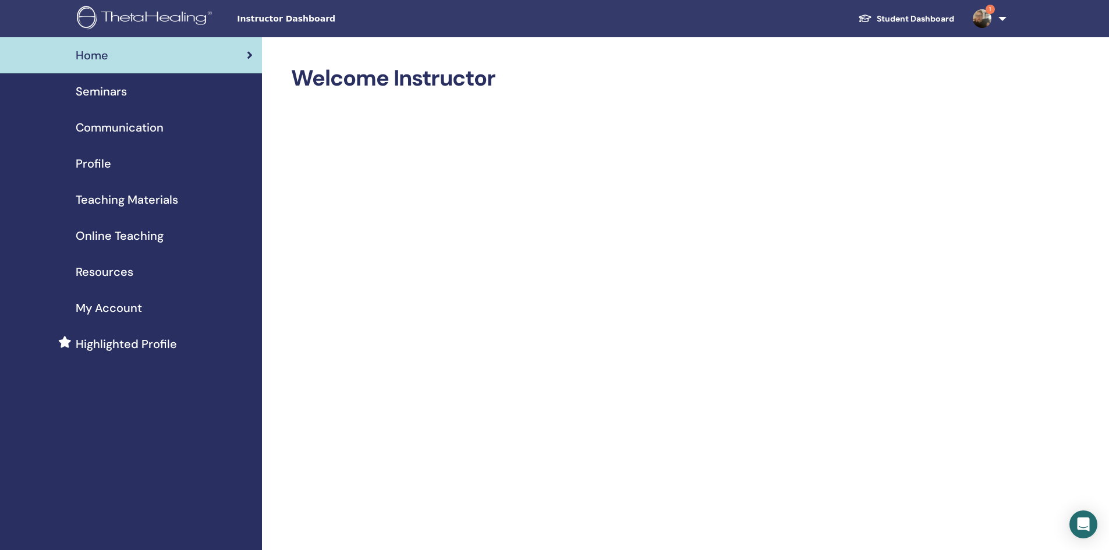
click at [992, 16] on span "1" at bounding box center [982, 17] width 28 height 9
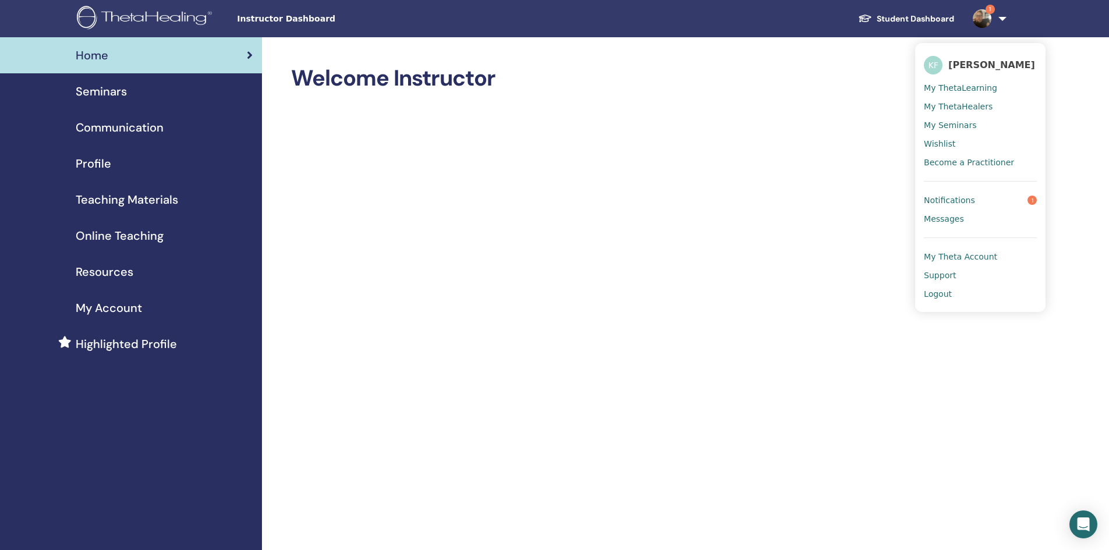
click at [897, 20] on link "Student Dashboard" at bounding box center [906, 19] width 115 height 22
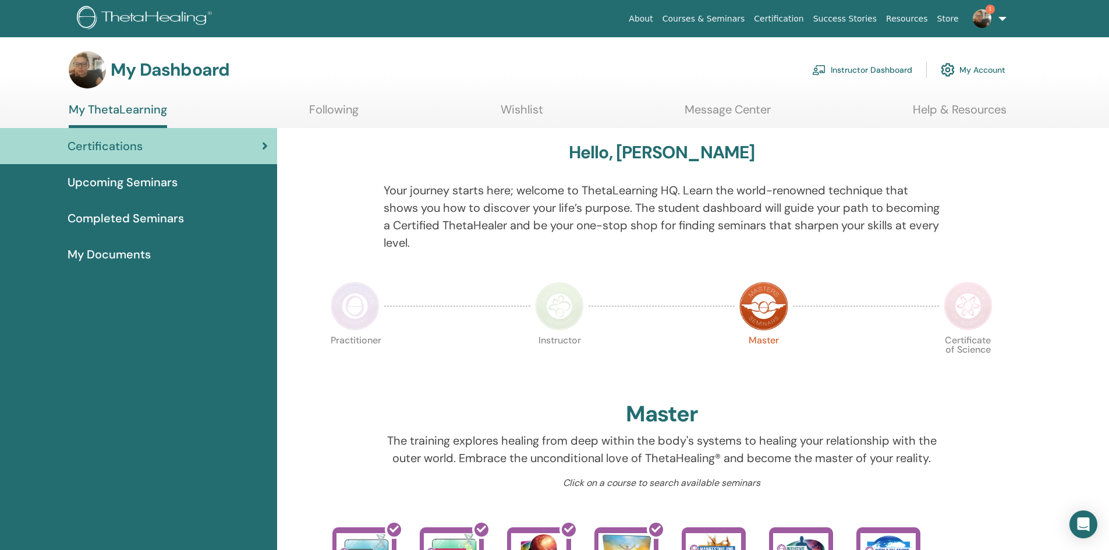
click at [944, 112] on link "Help & Resources" at bounding box center [960, 113] width 94 height 23
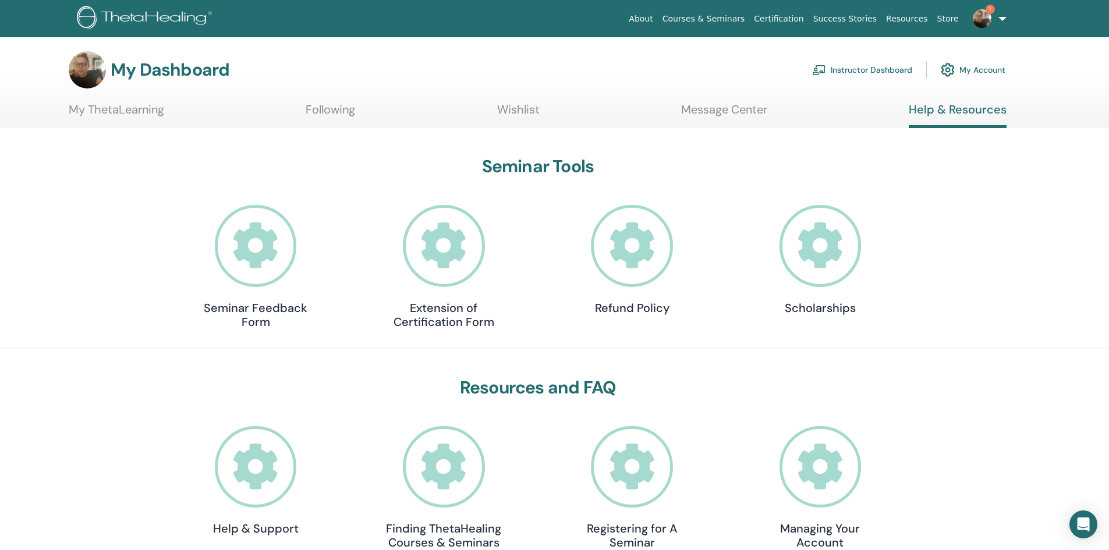
click at [328, 109] on link "Following" at bounding box center [330, 113] width 49 height 23
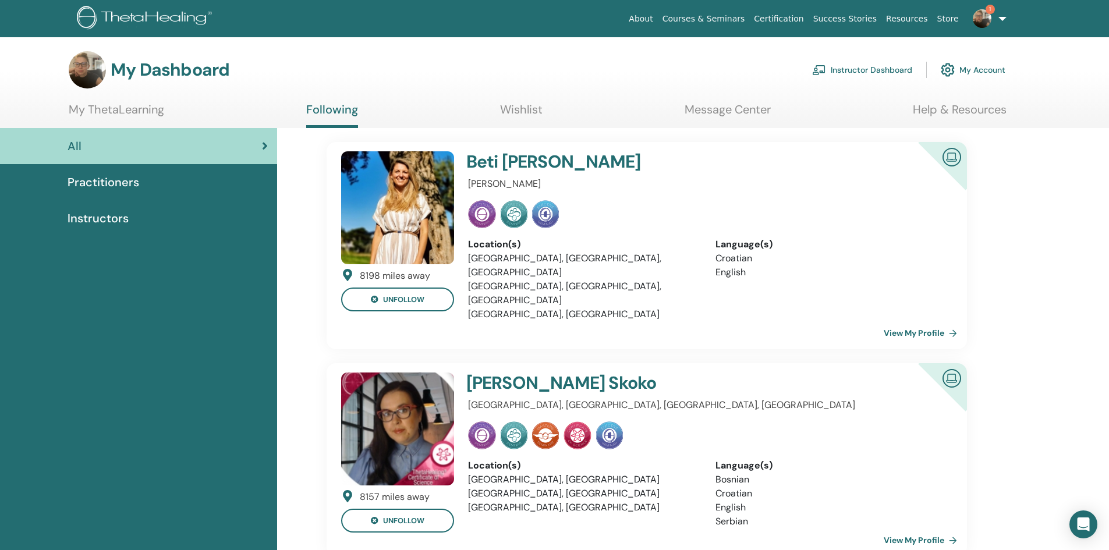
click at [917, 321] on link "View My Profile" at bounding box center [923, 332] width 78 height 23
click at [926, 529] on link "View My Profile" at bounding box center [923, 540] width 78 height 23
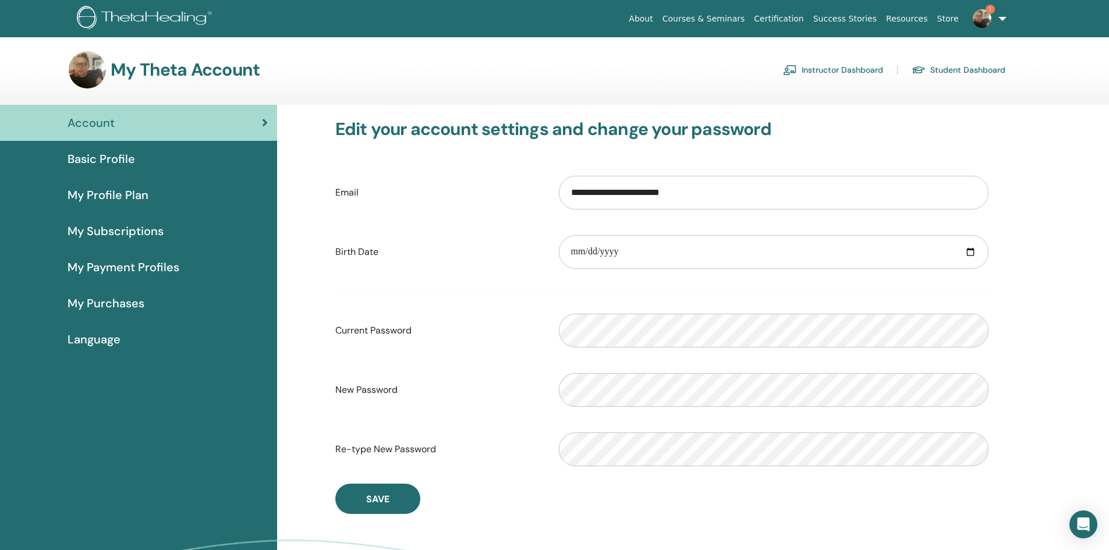
click at [101, 155] on span "Basic Profile" at bounding box center [102, 158] width 68 height 17
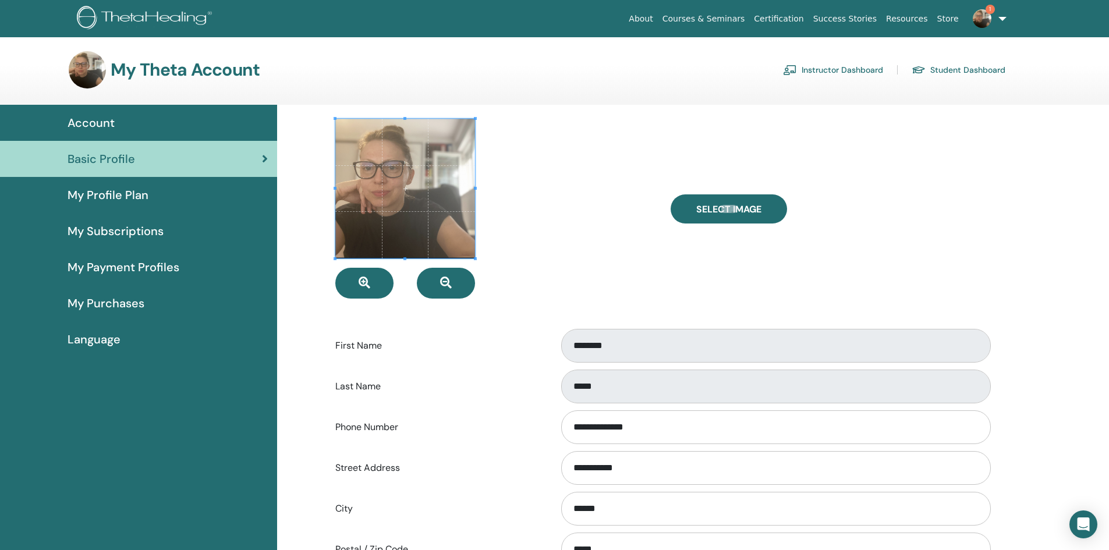
click at [111, 189] on span "My Profile Plan" at bounding box center [108, 194] width 81 height 17
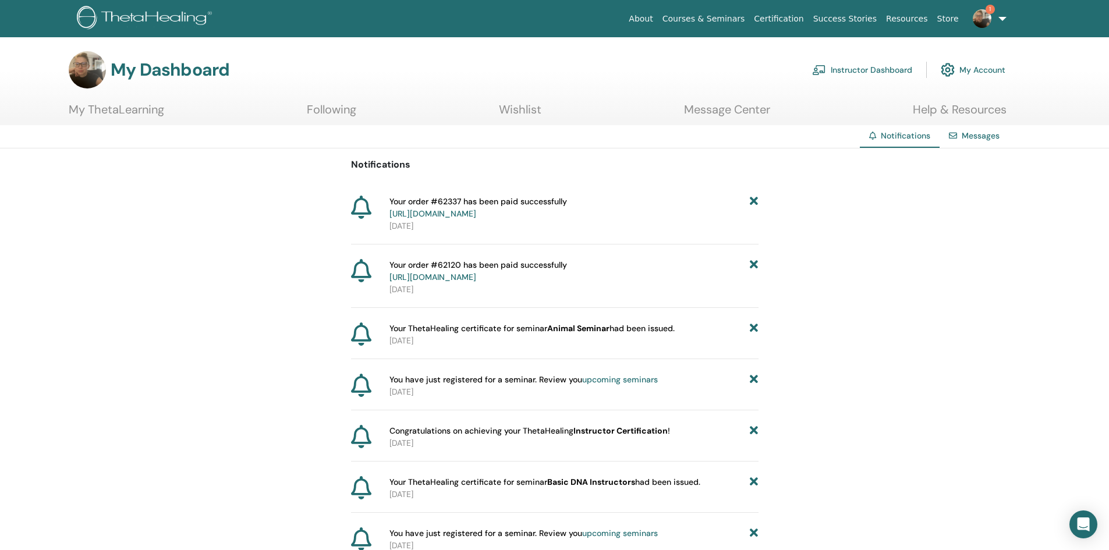
click at [988, 24] on img at bounding box center [982, 18] width 19 height 19
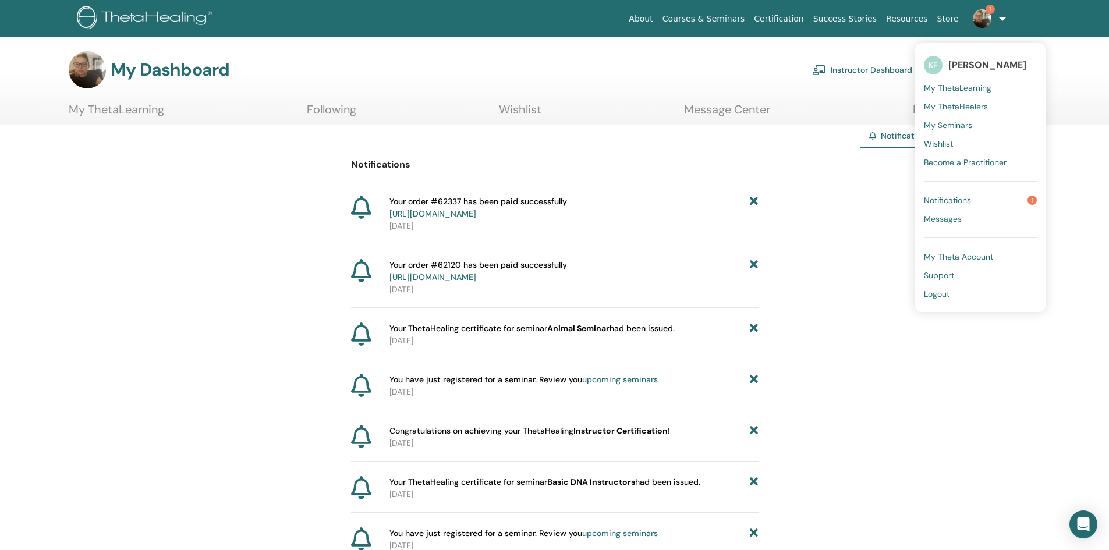
click at [947, 18] on link "Store" at bounding box center [948, 19] width 31 height 22
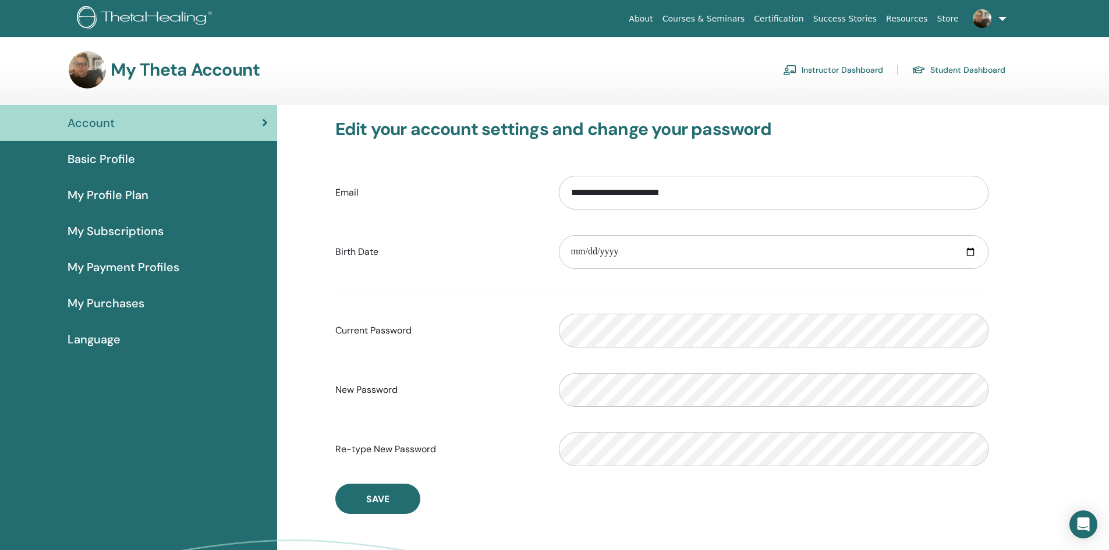
click at [112, 200] on span "My Profile Plan" at bounding box center [108, 194] width 81 height 17
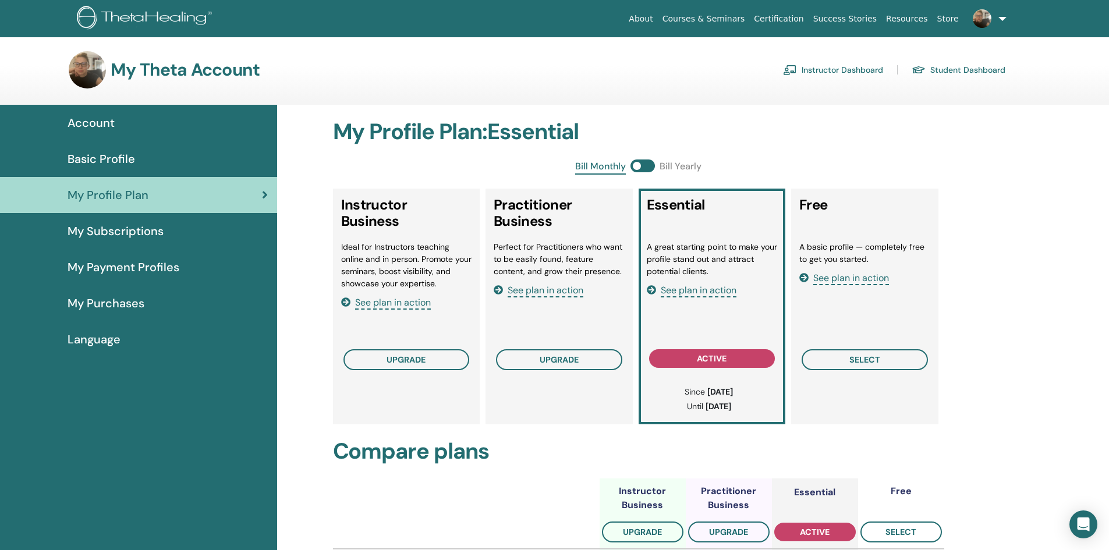
click at [123, 334] on div "Language" at bounding box center [138, 339] width 258 height 17
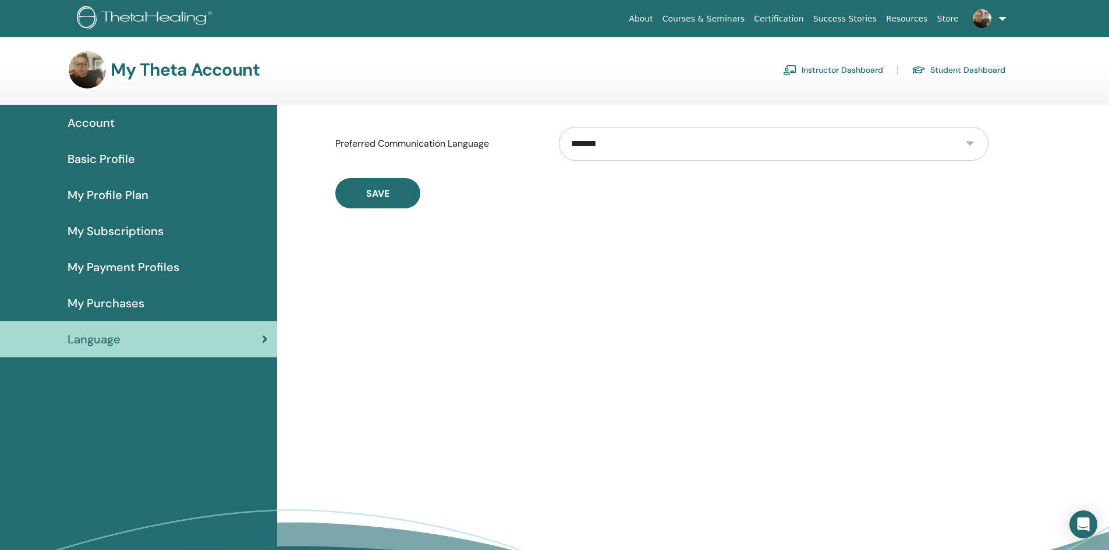
click at [862, 72] on link "Instructor Dashboard" at bounding box center [833, 70] width 100 height 19
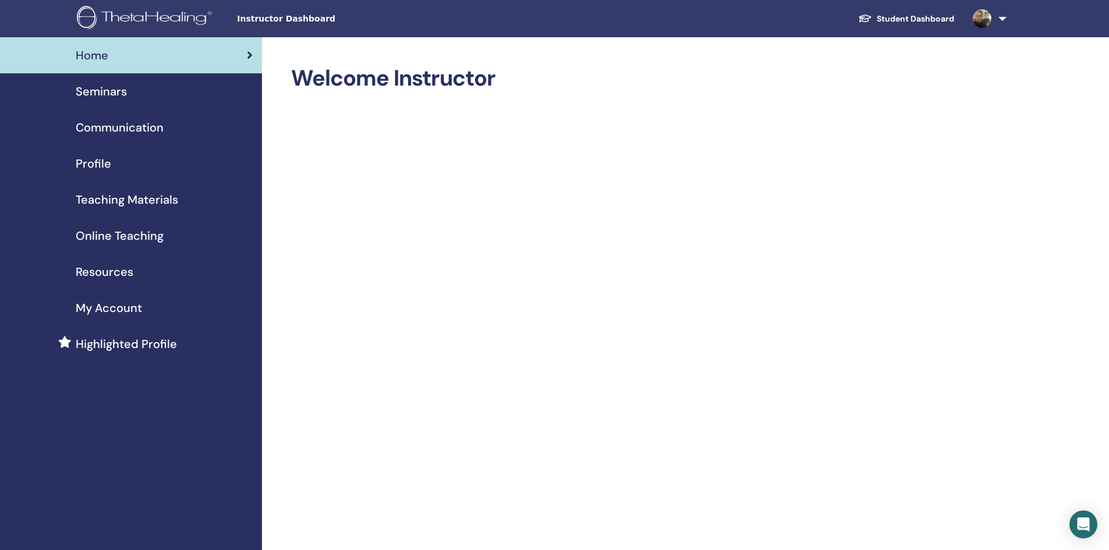
click at [108, 305] on span "My Account" at bounding box center [109, 307] width 66 height 17
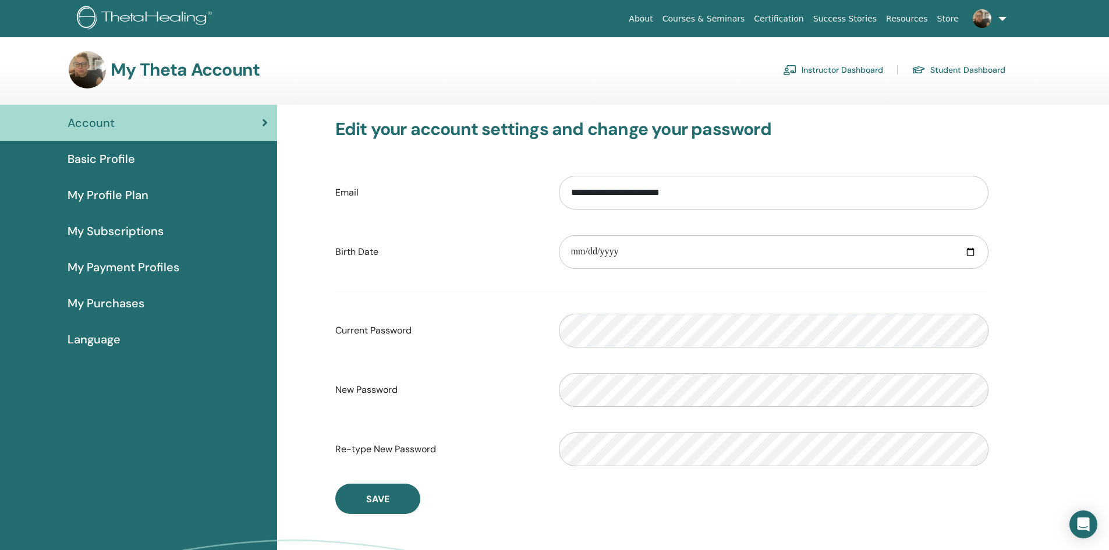
click at [101, 160] on span "Basic Profile" at bounding box center [102, 158] width 68 height 17
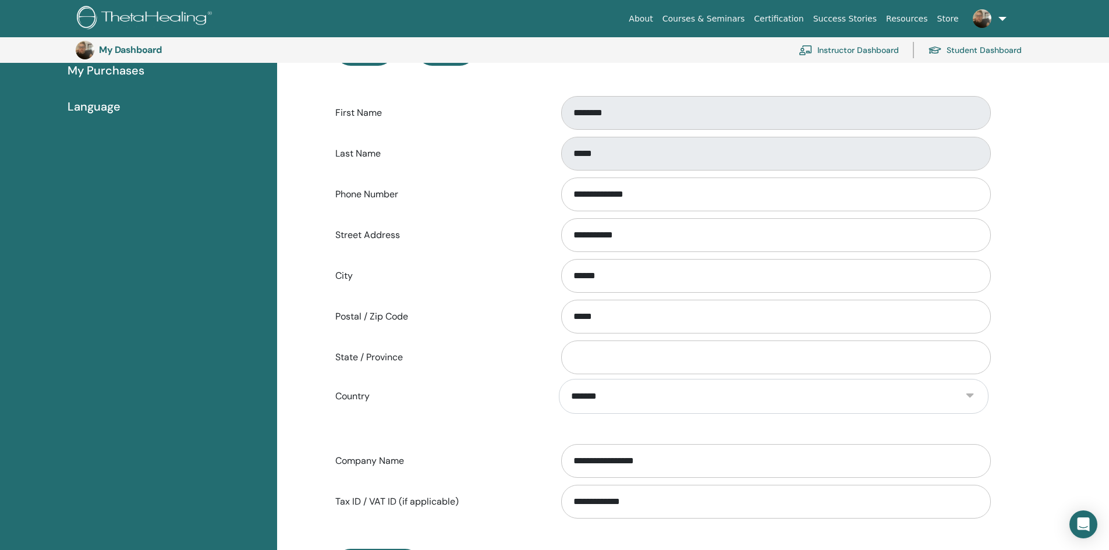
scroll to position [84, 0]
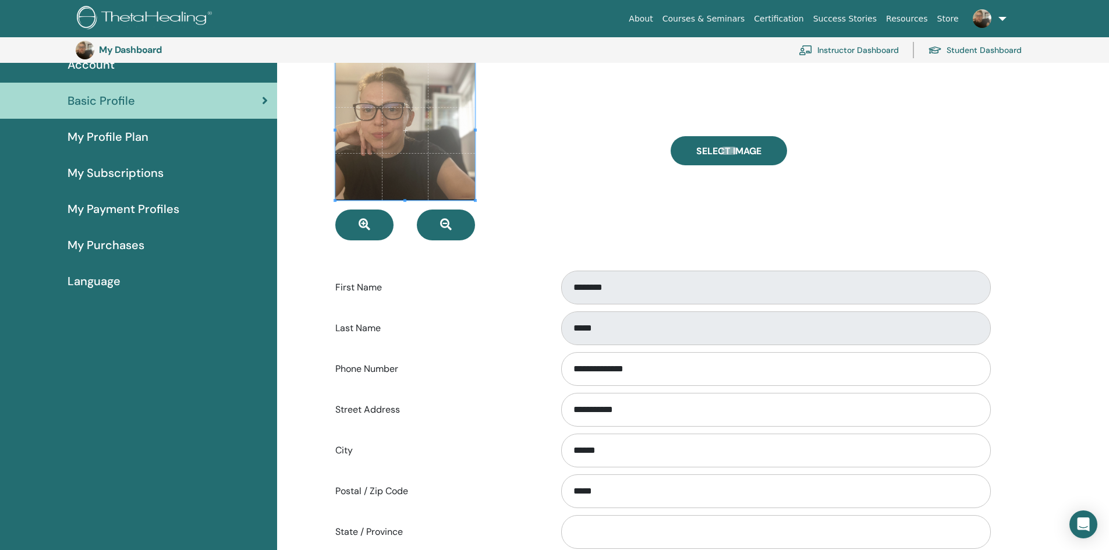
click at [109, 135] on span "My Profile Plan" at bounding box center [108, 136] width 81 height 17
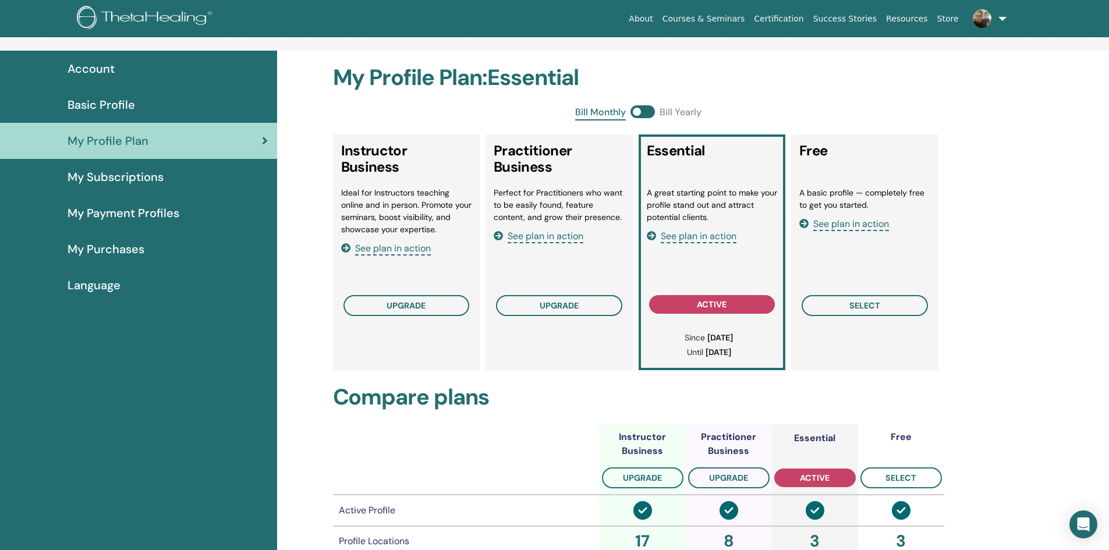
scroll to position [40, 0]
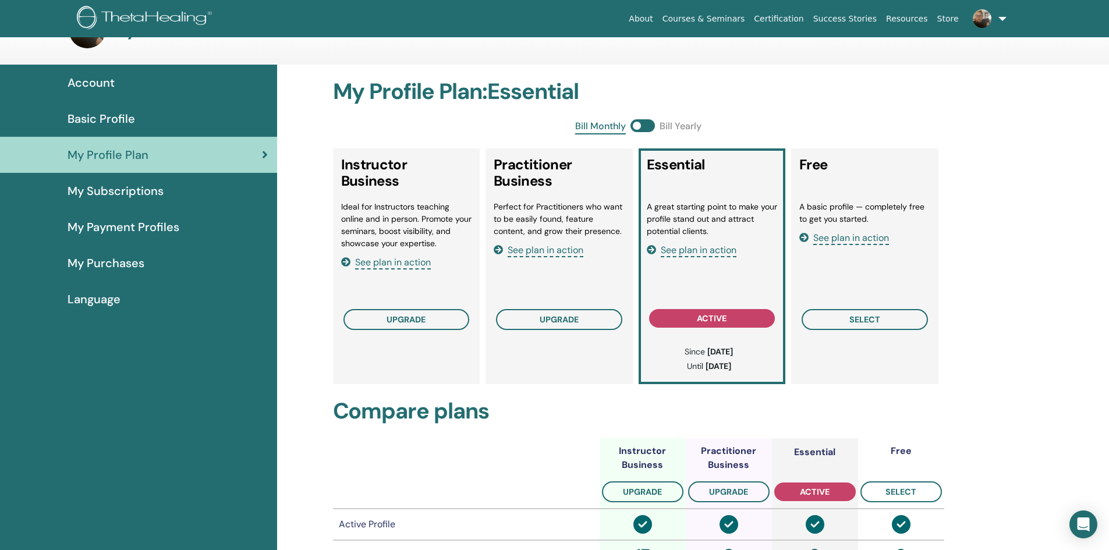
click at [119, 200] on link "My Subscriptions" at bounding box center [138, 191] width 277 height 36
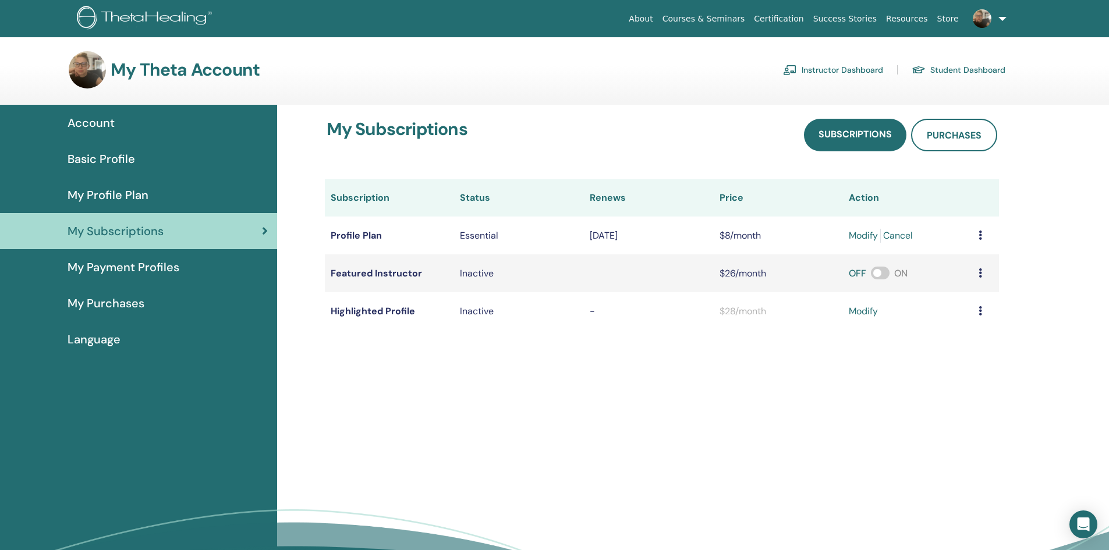
click at [99, 159] on span "Basic Profile" at bounding box center [102, 158] width 68 height 17
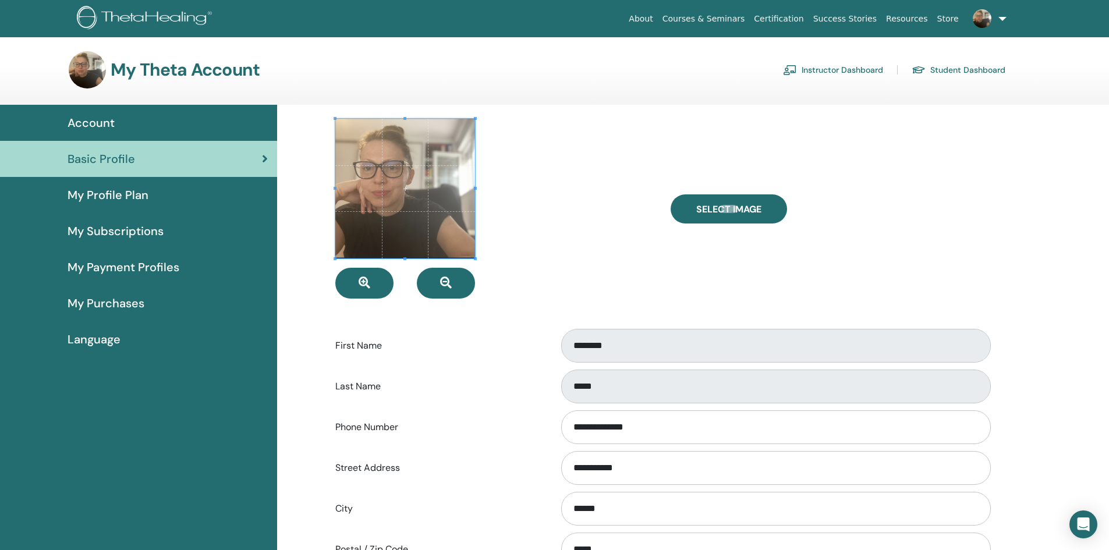
click at [1001, 18] on link at bounding box center [987, 18] width 48 height 37
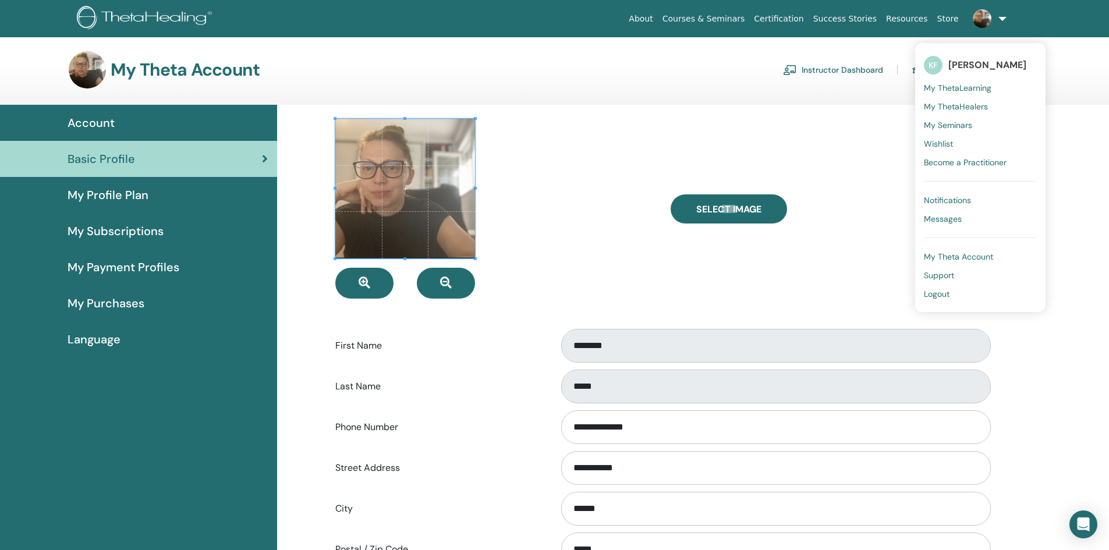
click at [962, 256] on span "My Theta Account" at bounding box center [958, 256] width 69 height 10
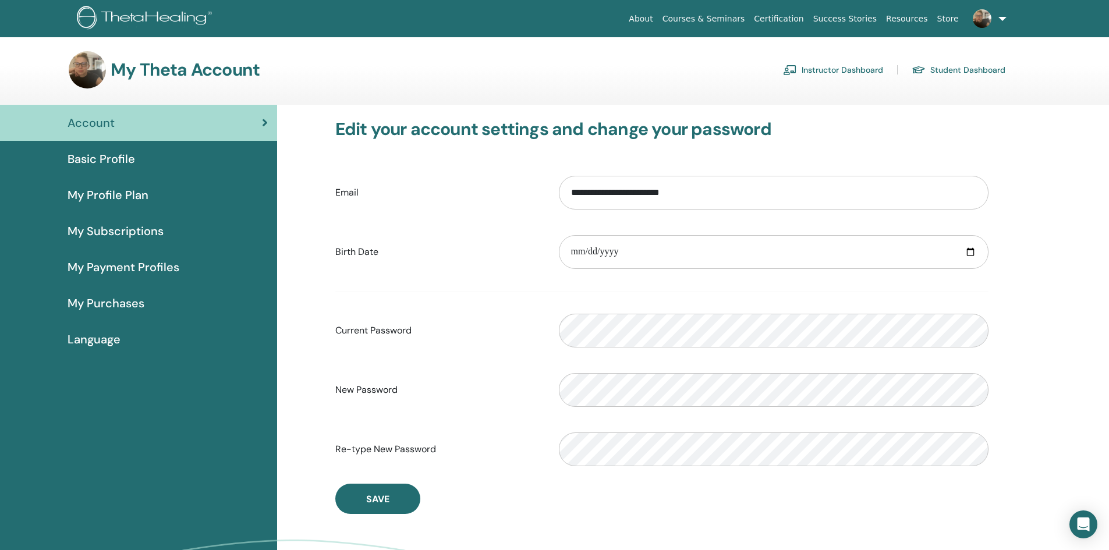
click at [99, 163] on span "Basic Profile" at bounding box center [102, 158] width 68 height 17
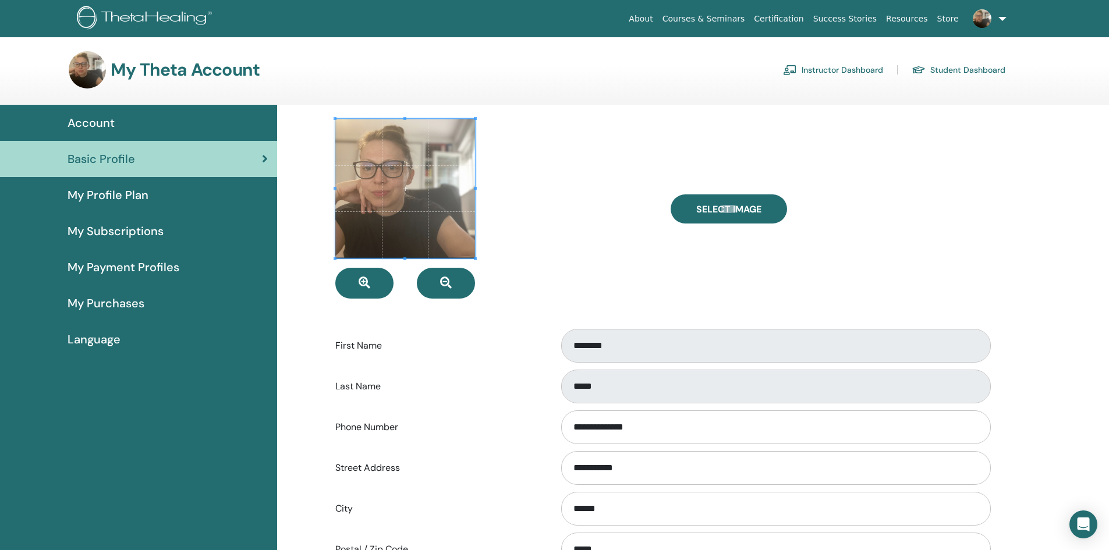
click at [100, 192] on span "My Profile Plan" at bounding box center [108, 194] width 81 height 17
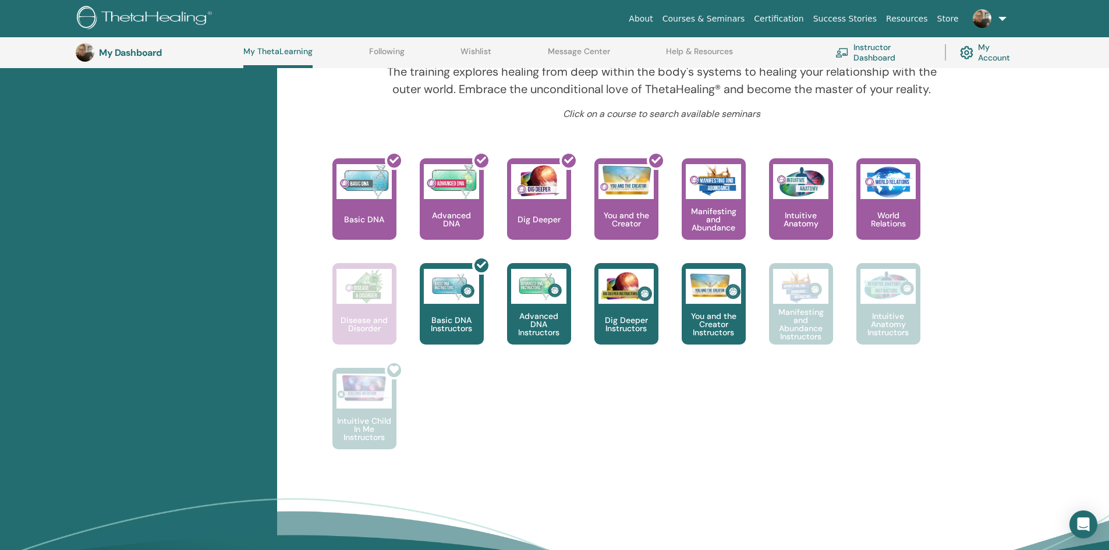
scroll to position [380, 0]
